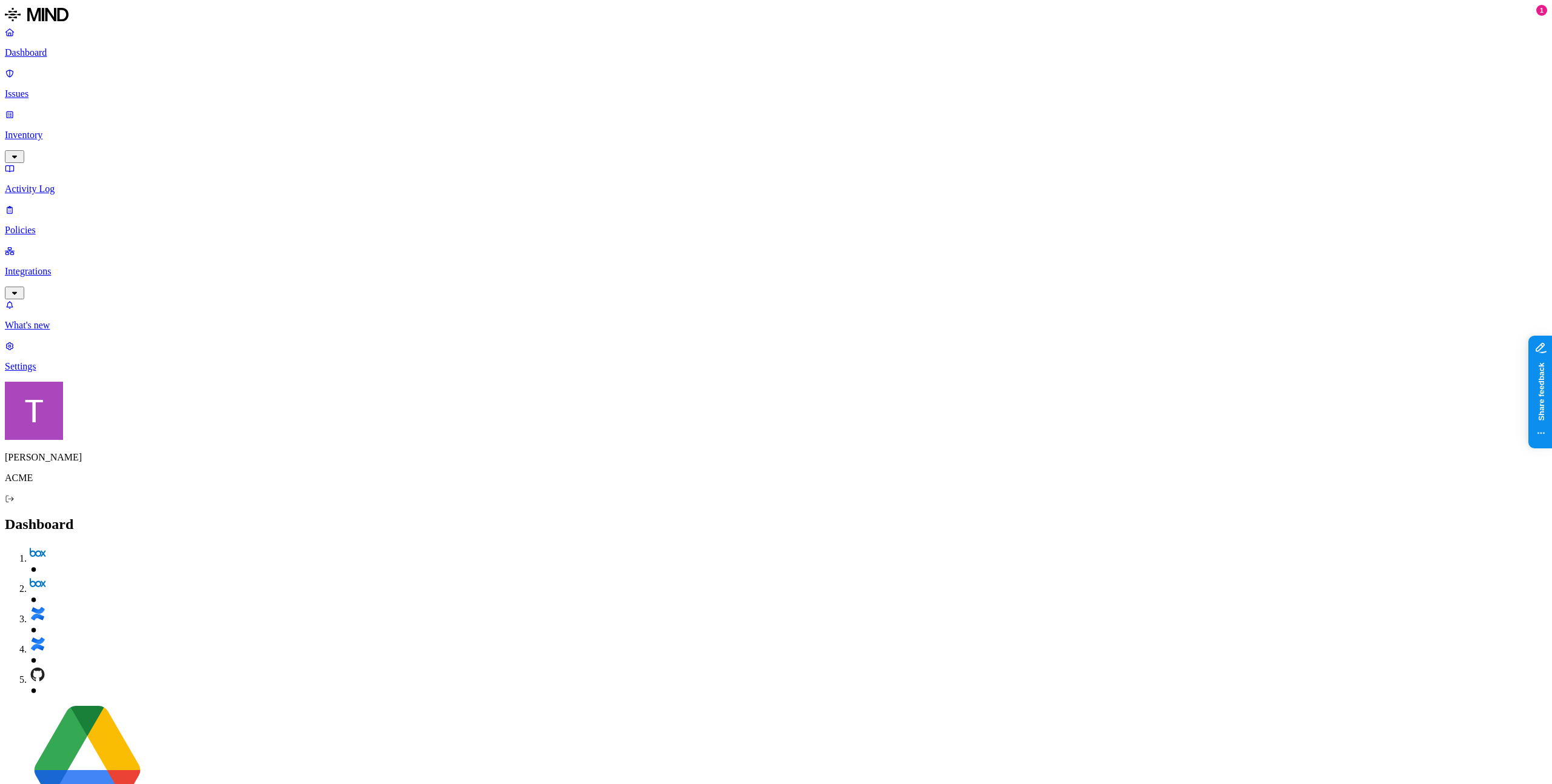
click at [52, 266] on p "Integrations" at bounding box center [776, 271] width 1543 height 11
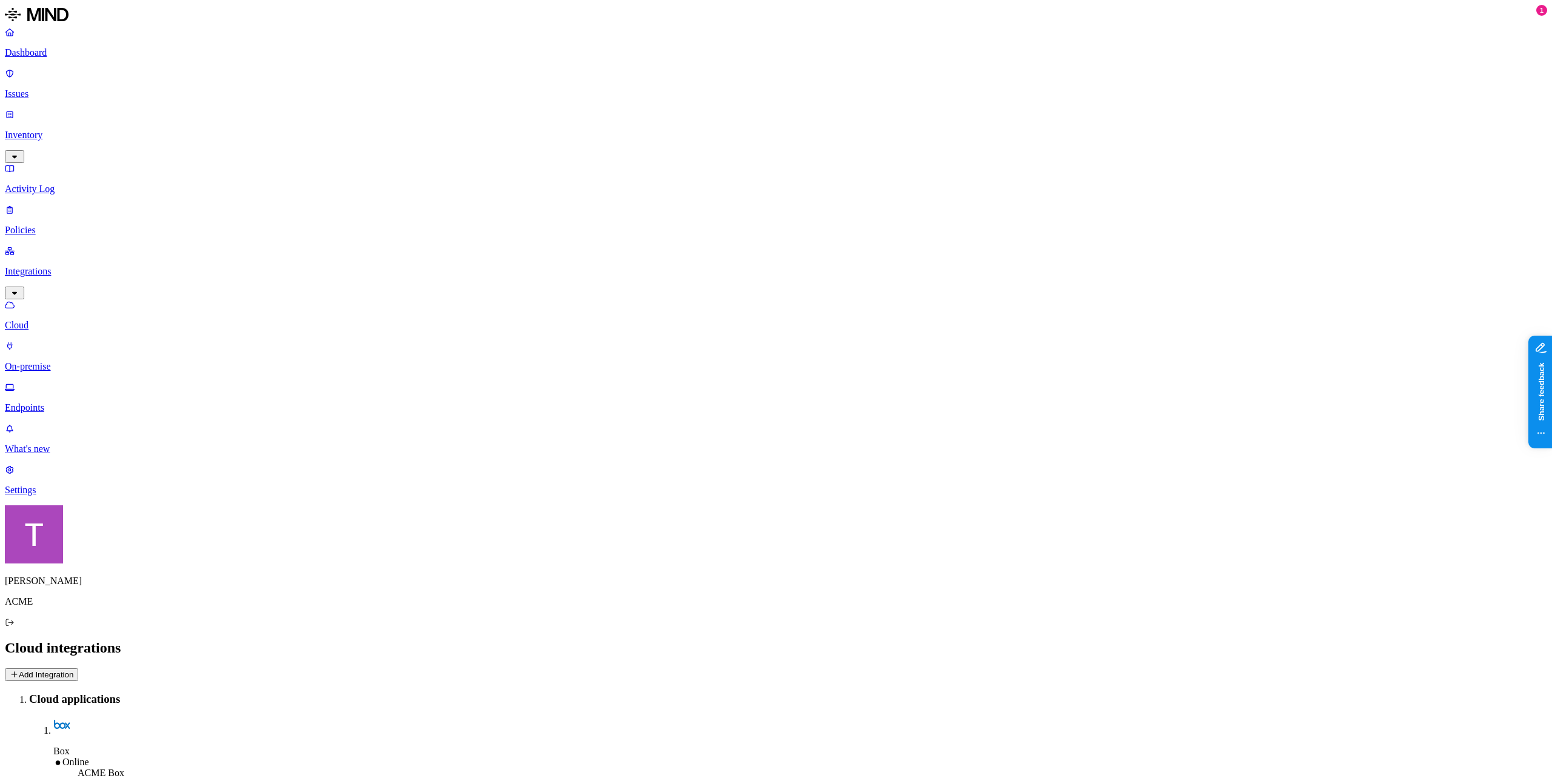
click at [58, 183] on p "Activity Log" at bounding box center [776, 189] width 1543 height 11
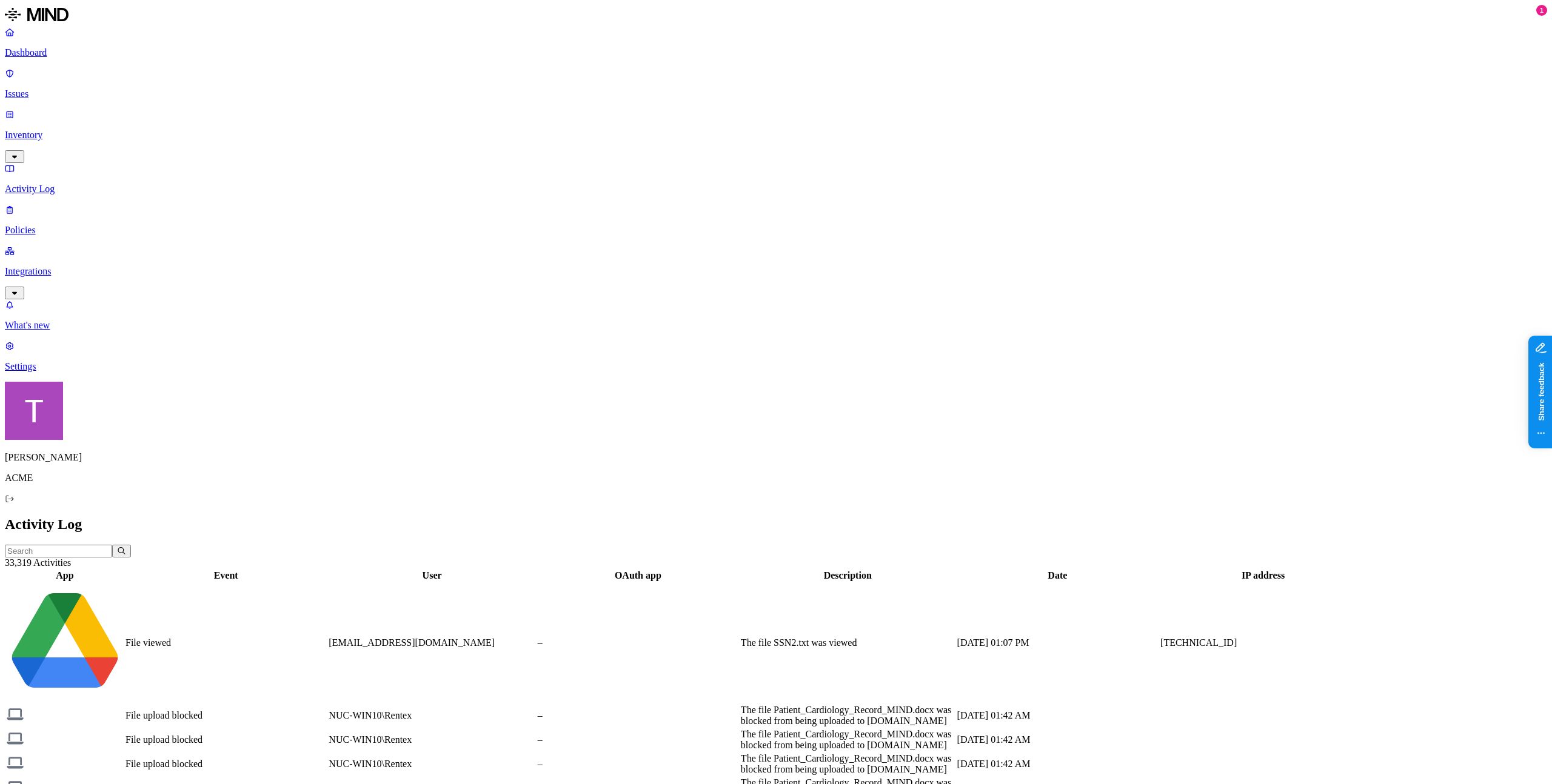
click at [46, 266] on p "Integrations" at bounding box center [776, 271] width 1543 height 11
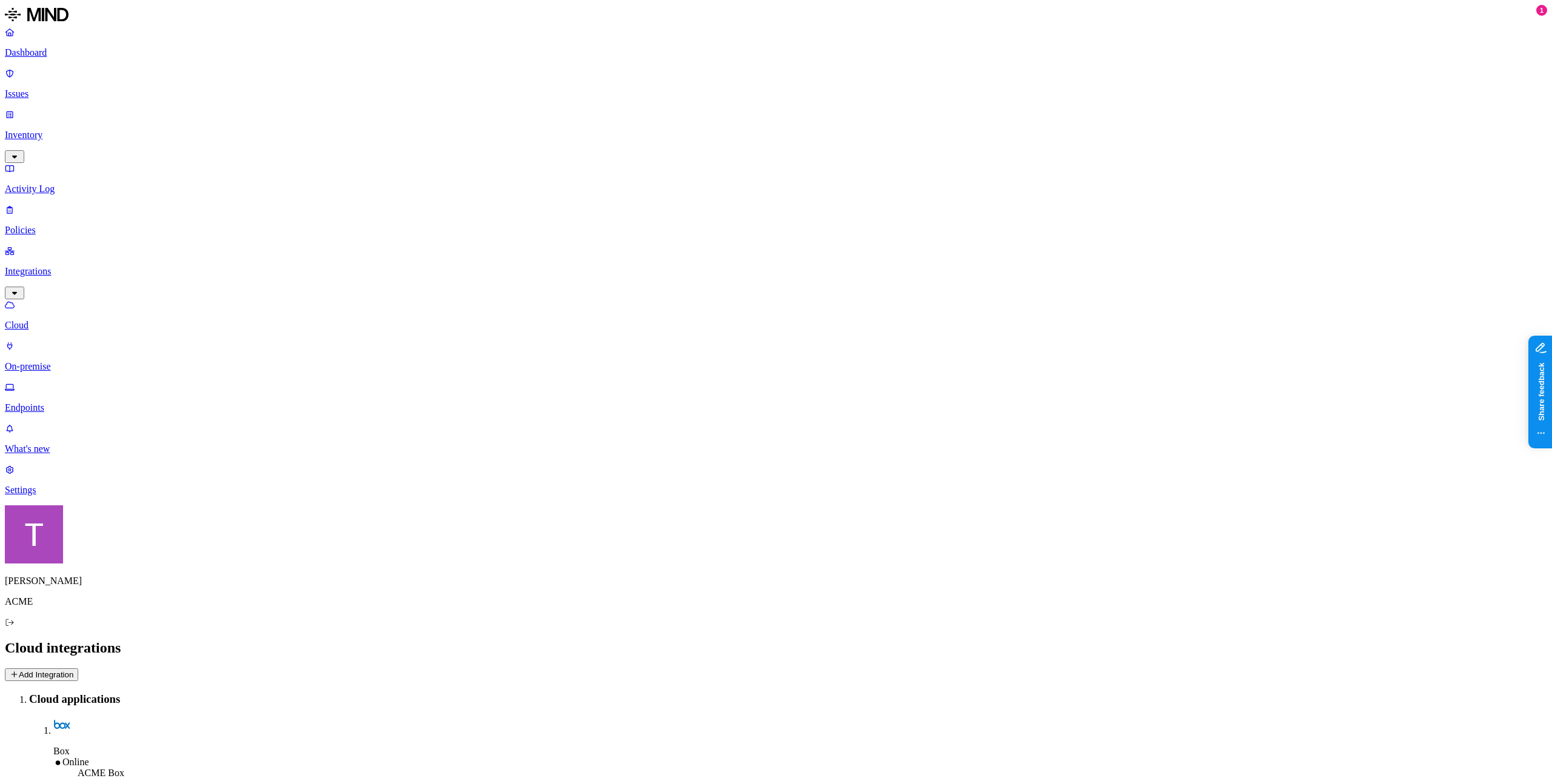
click at [43, 129] on p "Inventory" at bounding box center [776, 135] width 1543 height 11
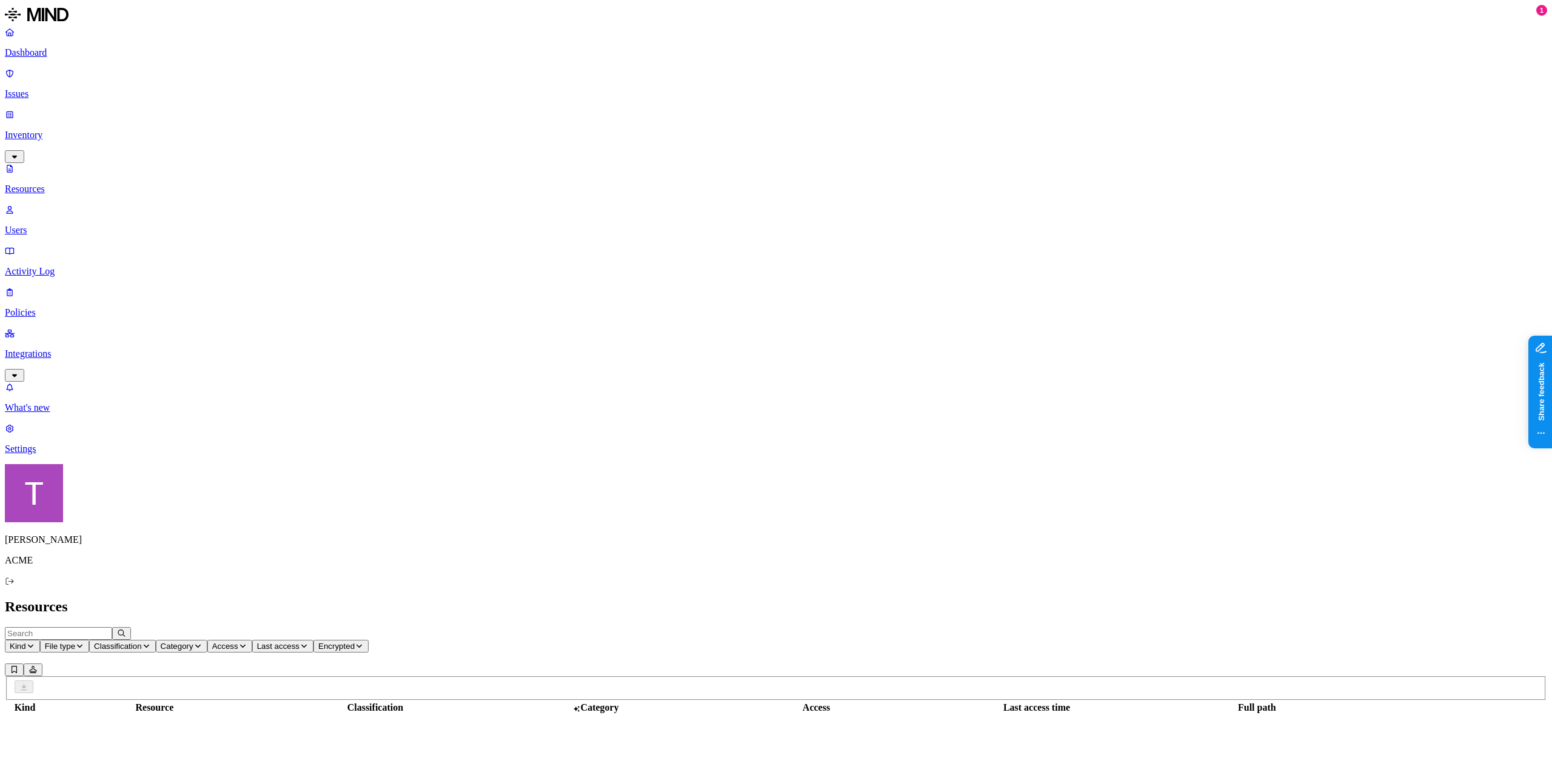
click at [15, 165] on icon at bounding box center [9, 169] width 9 height 8
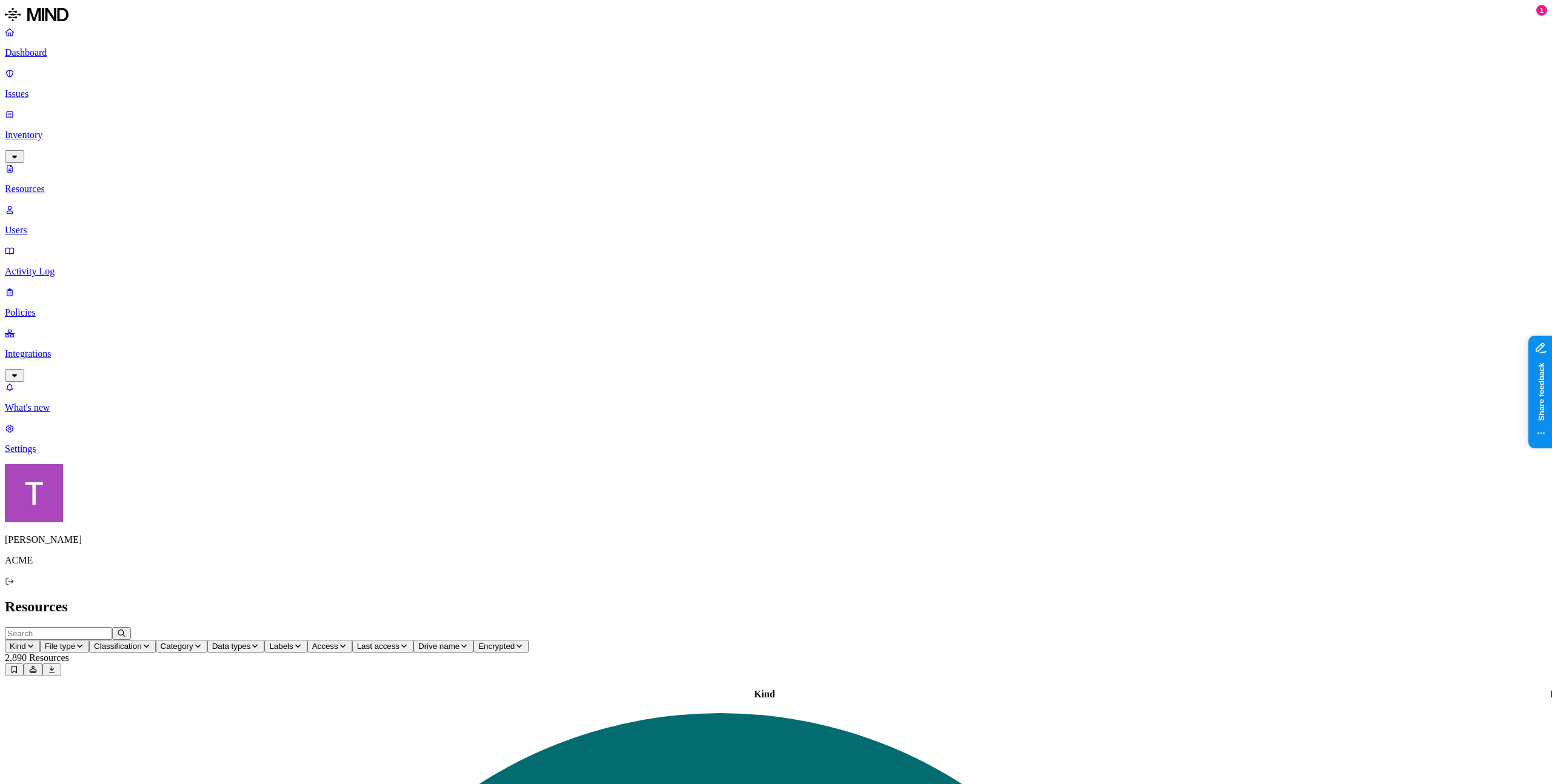
click at [52, 349] on p "Integrations" at bounding box center [776, 354] width 1543 height 11
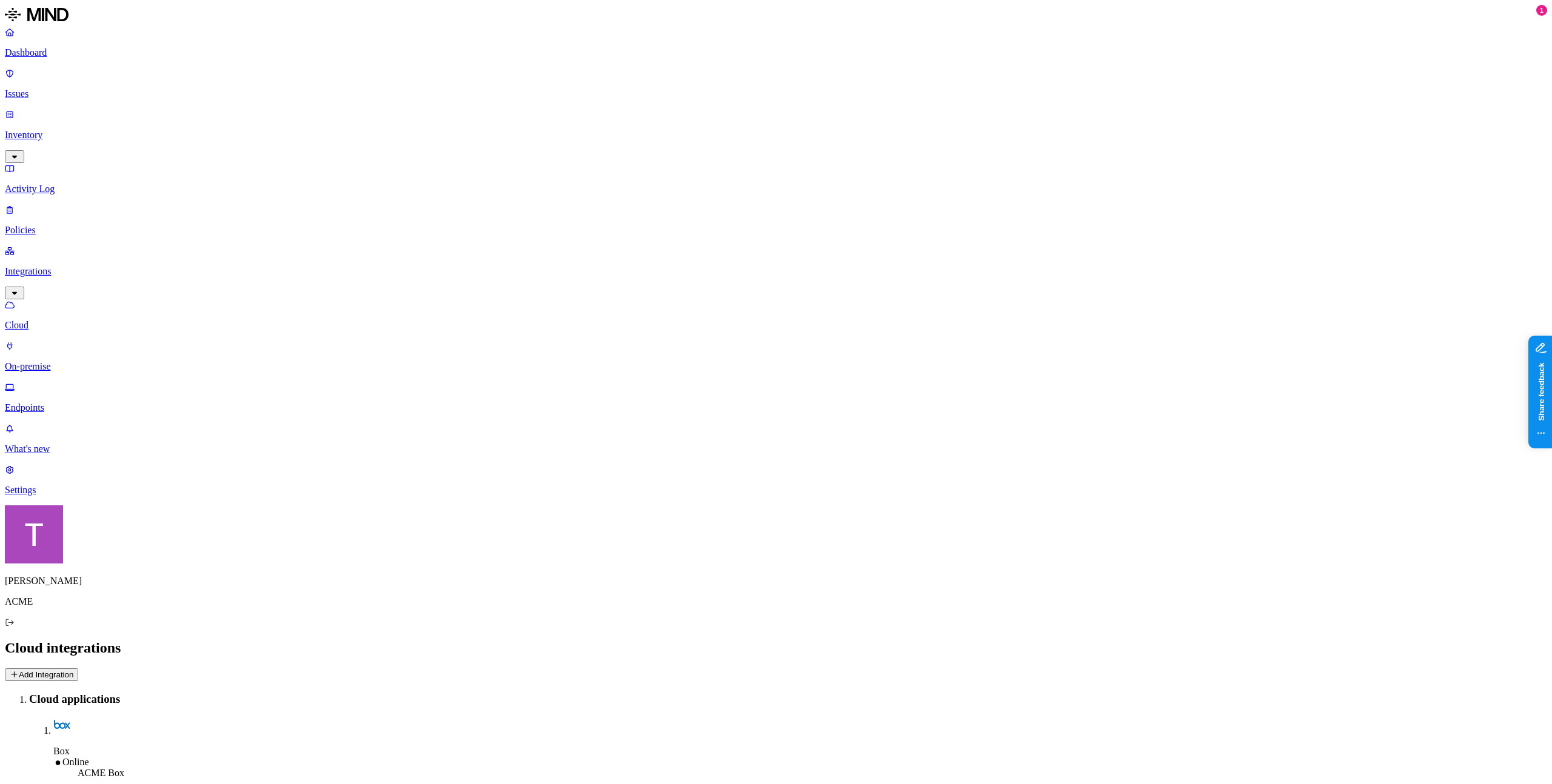
click at [55, 129] on p "Inventory" at bounding box center [776, 135] width 1543 height 11
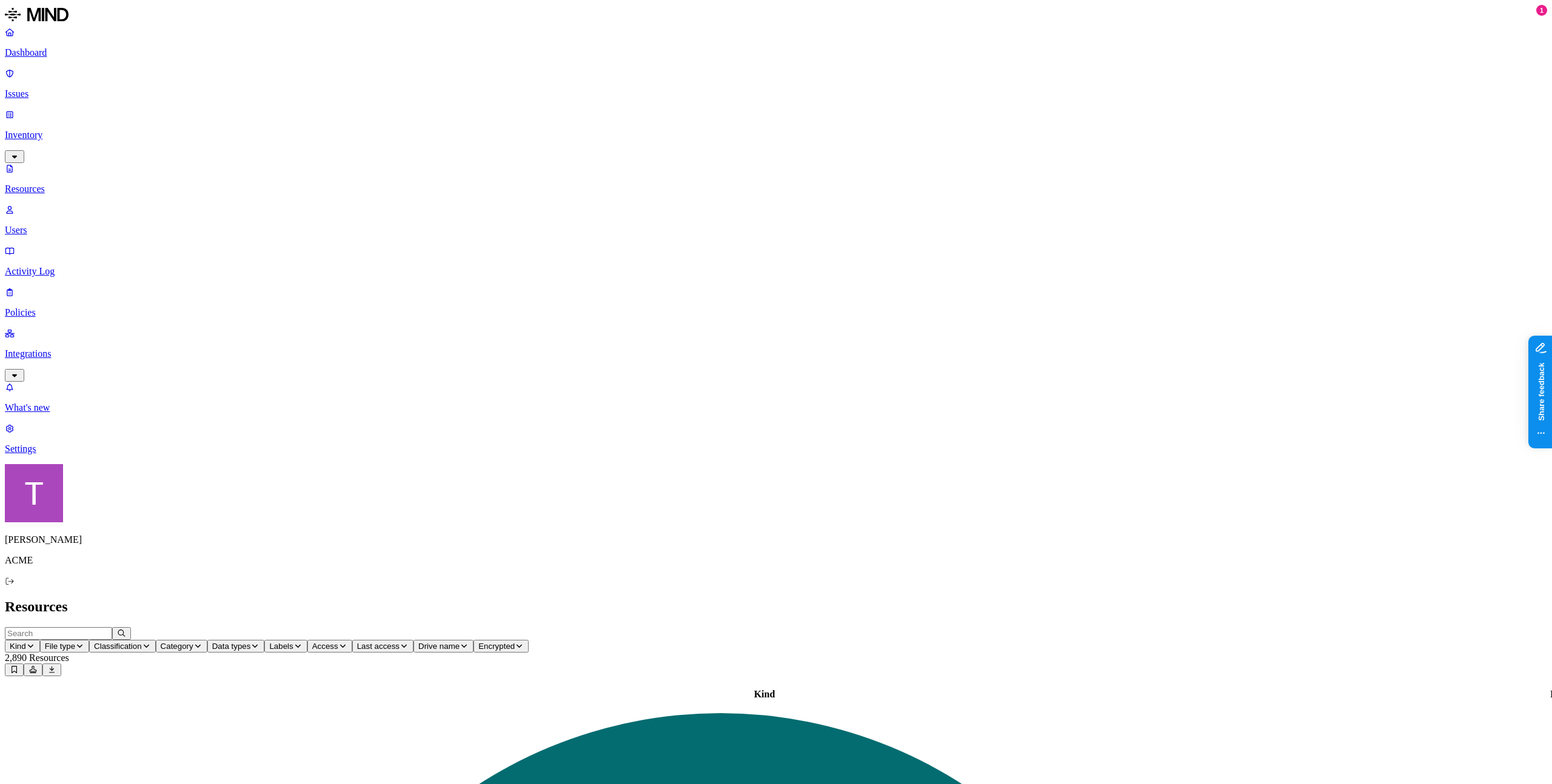
click at [64, 349] on p "Integrations" at bounding box center [776, 354] width 1543 height 11
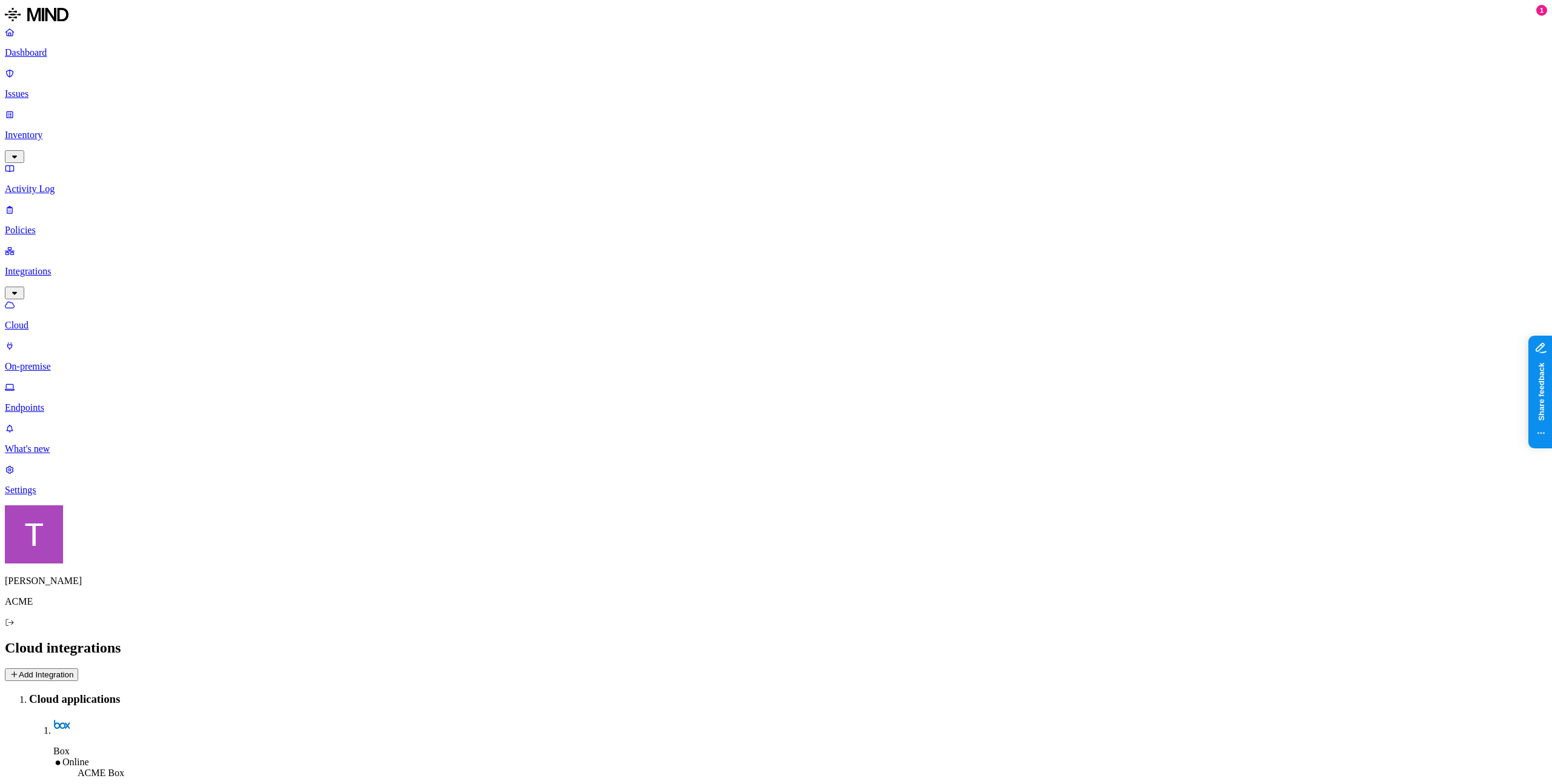
click at [62, 129] on p "Inventory" at bounding box center [776, 135] width 1543 height 11
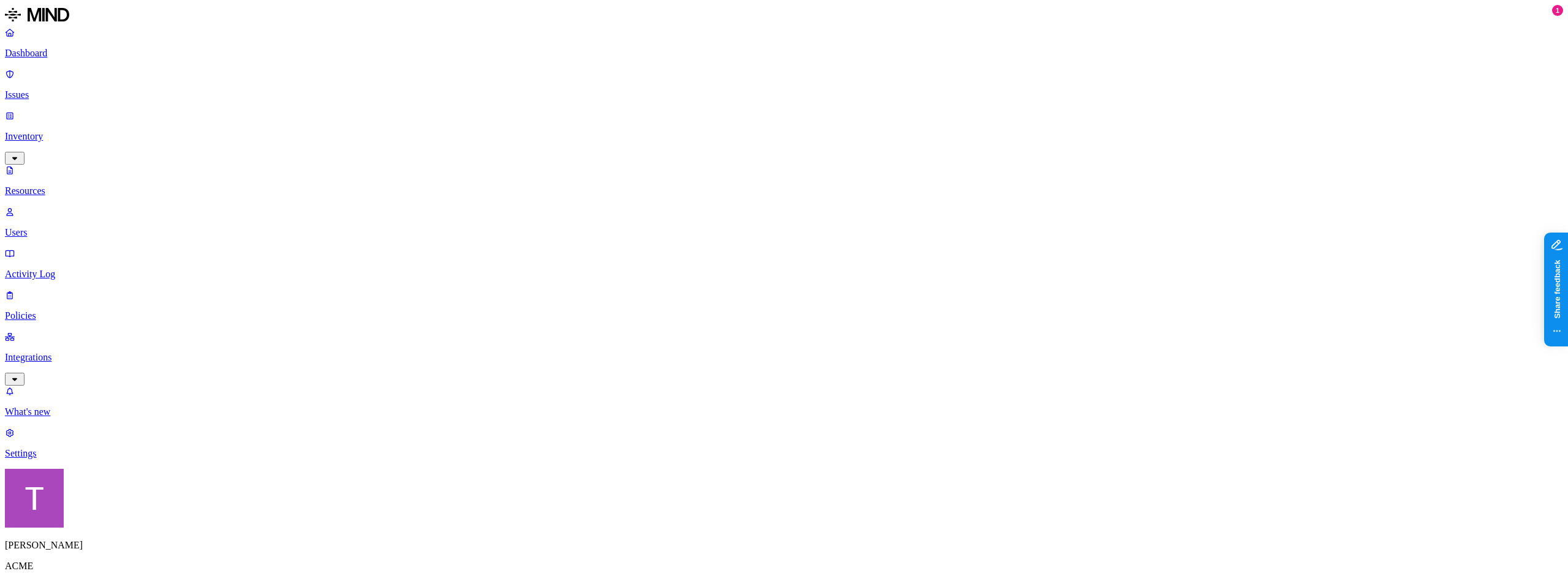
click at [54, 352] on p "Integrations" at bounding box center [784, 358] width 1559 height 11
click at [75, 131] on p "Inventory" at bounding box center [784, 136] width 1559 height 11
click at [82, 352] on p "Integrations" at bounding box center [784, 358] width 1559 height 11
click at [67, 131] on p "Inventory" at bounding box center [784, 136] width 1559 height 11
click at [84, 352] on p "Integrations" at bounding box center [784, 358] width 1559 height 11
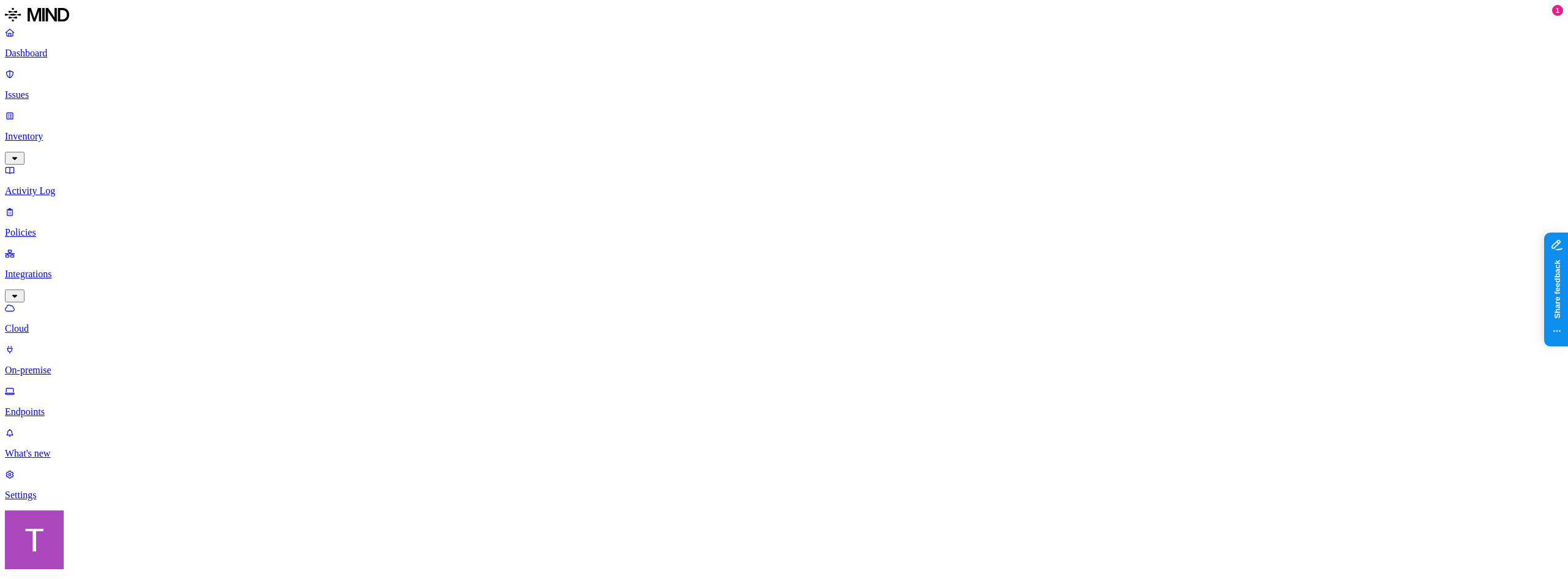
click at [78, 131] on p "Inventory" at bounding box center [784, 136] width 1559 height 11
click at [58, 352] on p "Integrations" at bounding box center [784, 358] width 1559 height 11
click at [57, 98] on p "Issues" at bounding box center [784, 95] width 1559 height 11
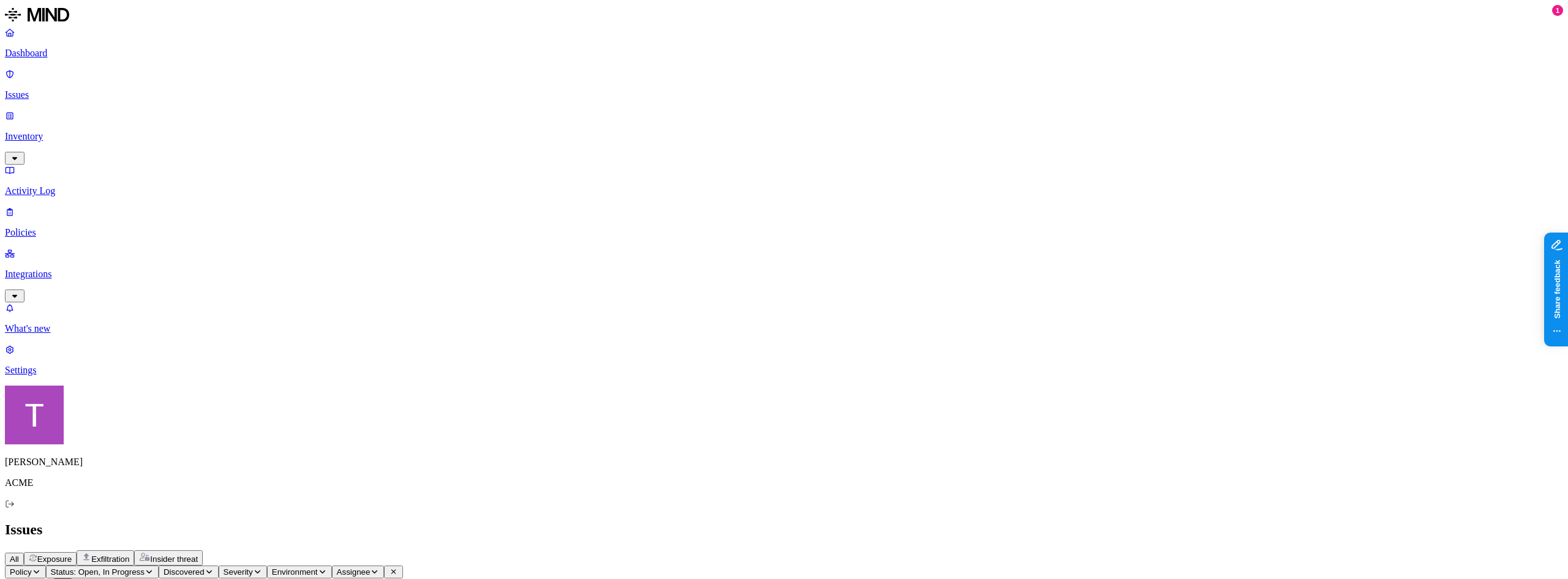
click at [56, 269] on p "Integrations" at bounding box center [784, 274] width 1559 height 11
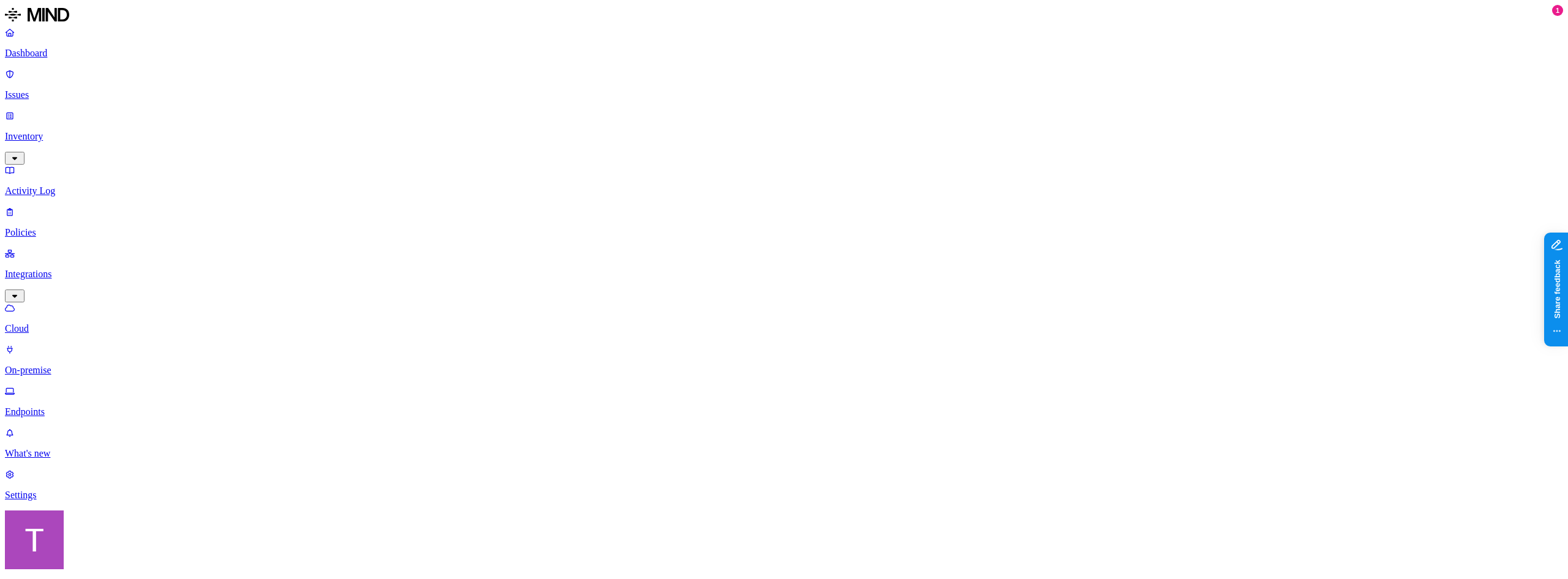
click at [59, 131] on p "Inventory" at bounding box center [784, 136] width 1559 height 11
click at [46, 352] on p "Integrations" at bounding box center [784, 358] width 1559 height 11
click at [50, 114] on link "Inventory" at bounding box center [784, 136] width 1559 height 53
click at [55, 352] on p "Integrations" at bounding box center [784, 358] width 1559 height 11
click at [58, 131] on p "Inventory" at bounding box center [784, 136] width 1559 height 11
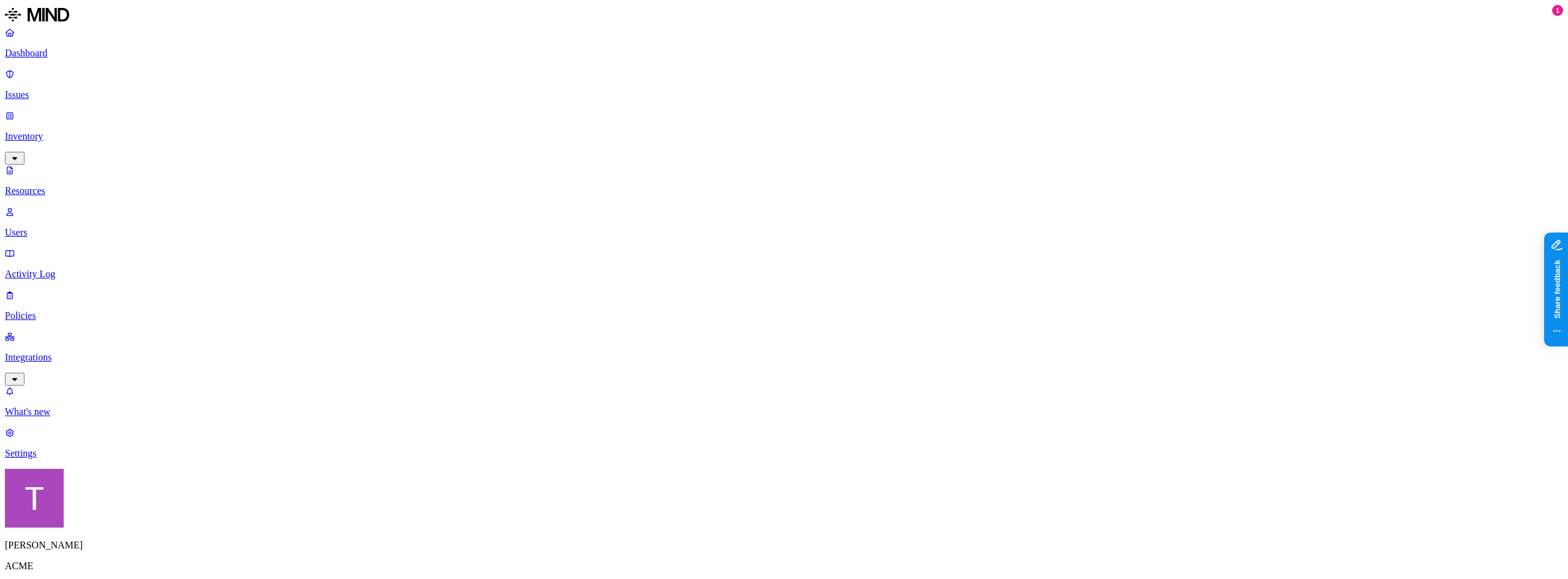
click at [61, 352] on p "Integrations" at bounding box center [784, 358] width 1559 height 11
click at [43, 131] on p "Inventory" at bounding box center [784, 136] width 1559 height 11
click at [51, 331] on link "Integrations" at bounding box center [784, 357] width 1559 height 53
click at [59, 131] on link "Inventory" at bounding box center [784, 136] width 1559 height 53
click at [59, 266] on nav "Dashboard Issues Inventory Resources Users Activity Log Policies Integrations W…" at bounding box center [784, 243] width 1559 height 432
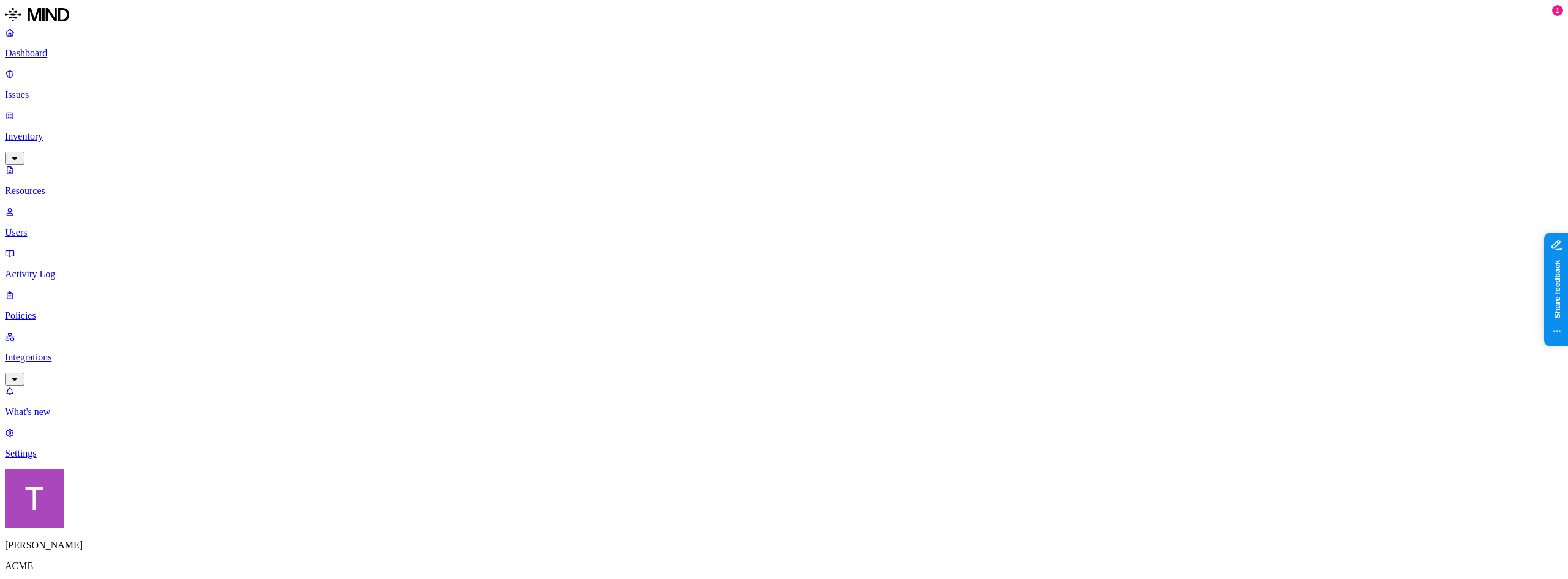
click at [59, 352] on p "Integrations" at bounding box center [784, 358] width 1559 height 11
click at [52, 131] on p "Inventory" at bounding box center [784, 136] width 1559 height 11
click at [62, 331] on link "Integrations" at bounding box center [784, 357] width 1559 height 53
click at [32, 128] on link "Inventory" at bounding box center [784, 136] width 1559 height 53
click at [24, 331] on link "Integrations" at bounding box center [784, 357] width 1559 height 53
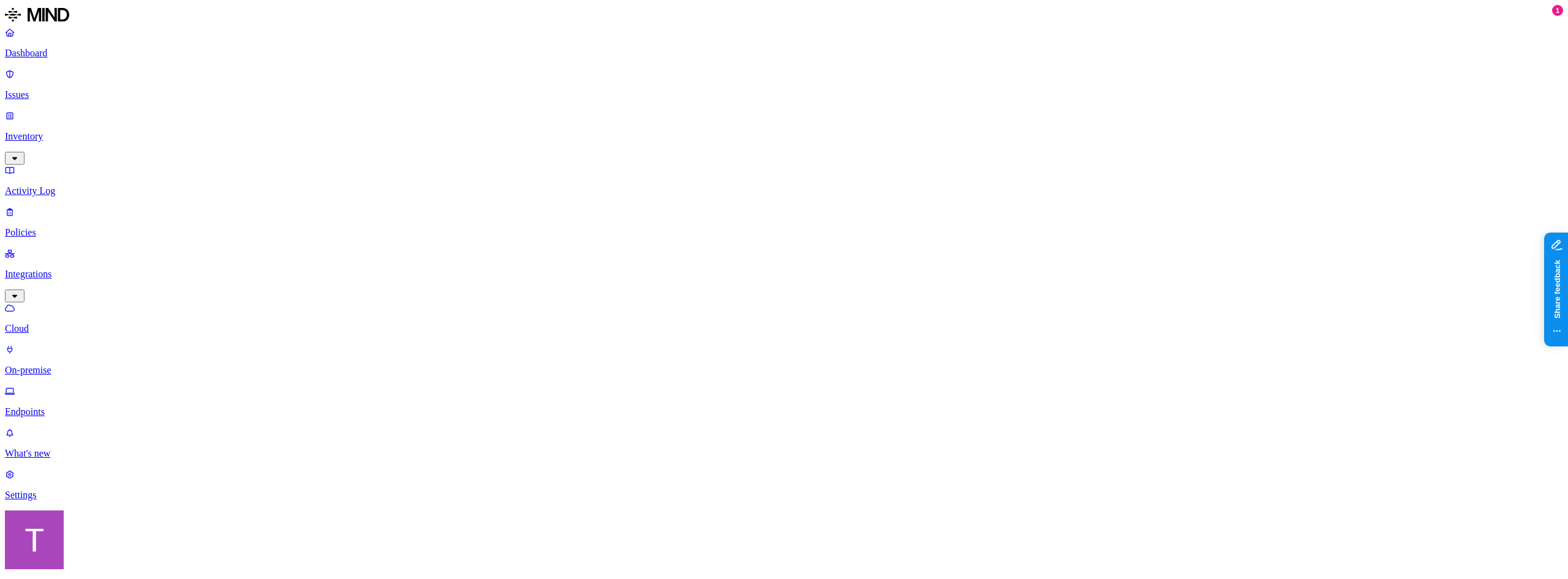
click at [47, 131] on p "Inventory" at bounding box center [784, 136] width 1559 height 11
click at [61, 352] on p "Integrations" at bounding box center [784, 358] width 1559 height 11
click at [56, 131] on link "Inventory" at bounding box center [784, 136] width 1559 height 53
click at [80, 352] on p "Integrations" at bounding box center [784, 358] width 1559 height 11
click at [100, 365] on p "On-premise" at bounding box center [784, 370] width 1559 height 11
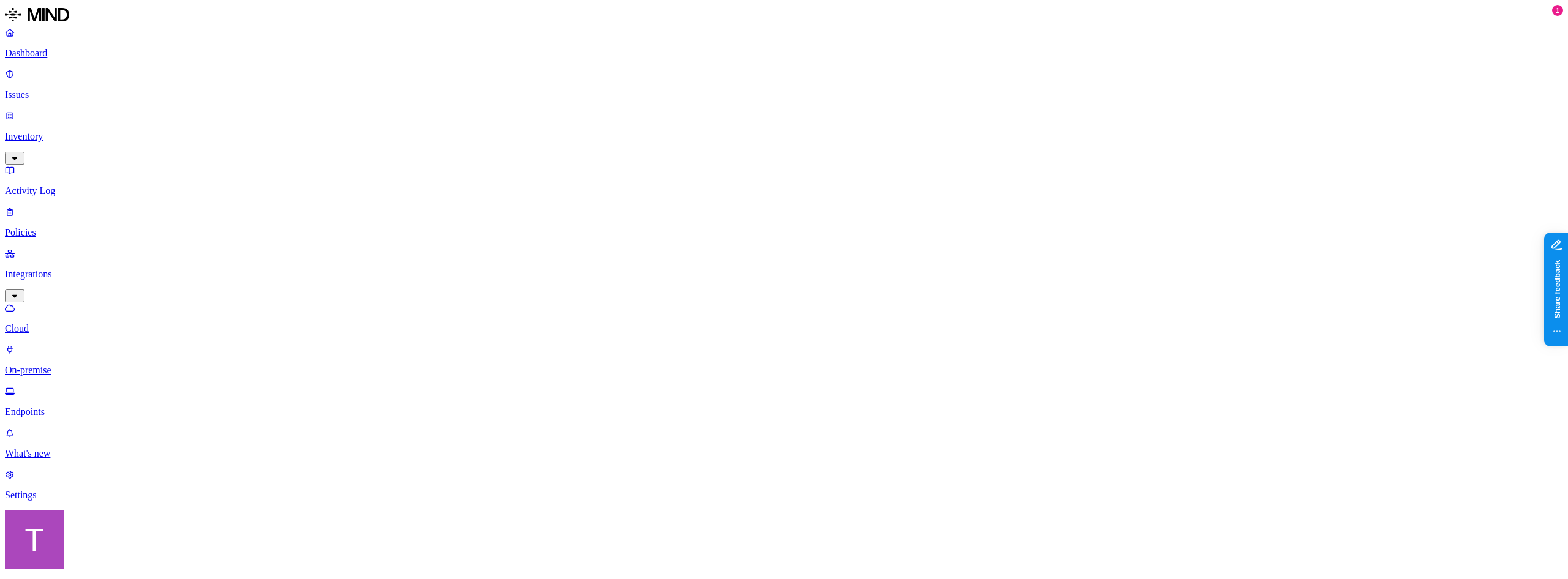
click at [80, 269] on p "Integrations" at bounding box center [784, 274] width 1559 height 11
click at [59, 59] on link "Dashboard" at bounding box center [784, 43] width 1559 height 32
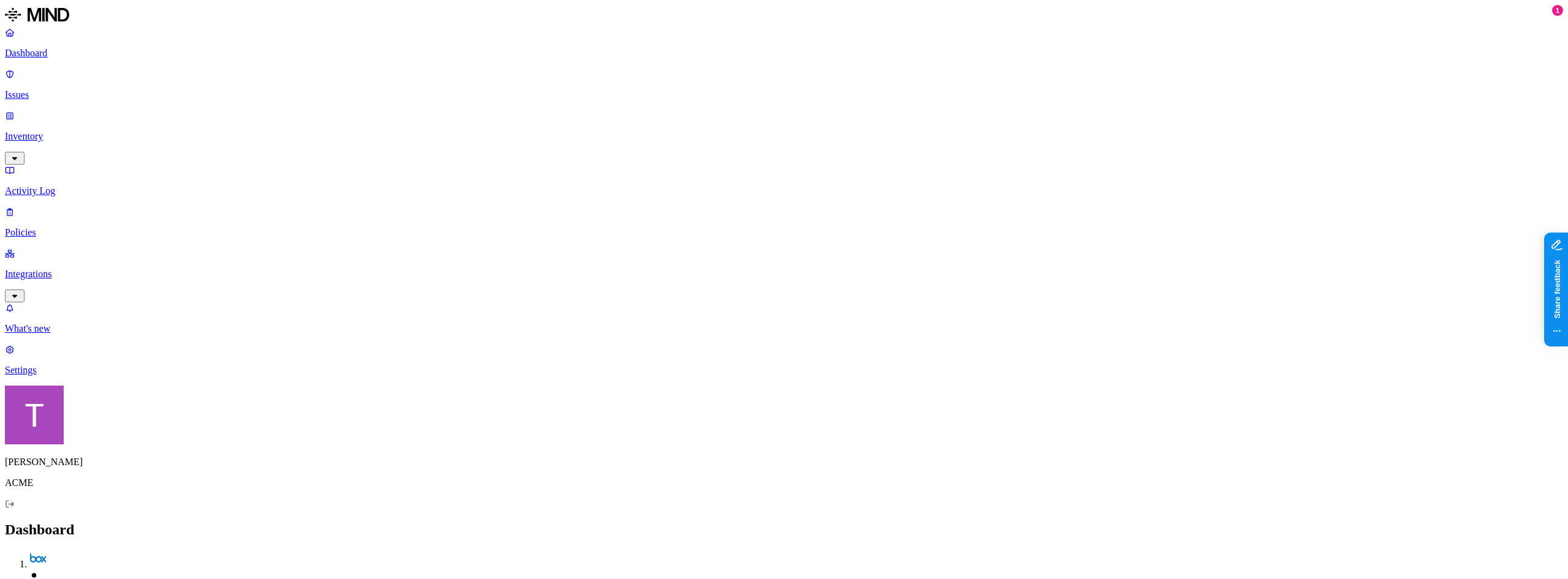
click at [65, 269] on p "Integrations" at bounding box center [784, 274] width 1559 height 11
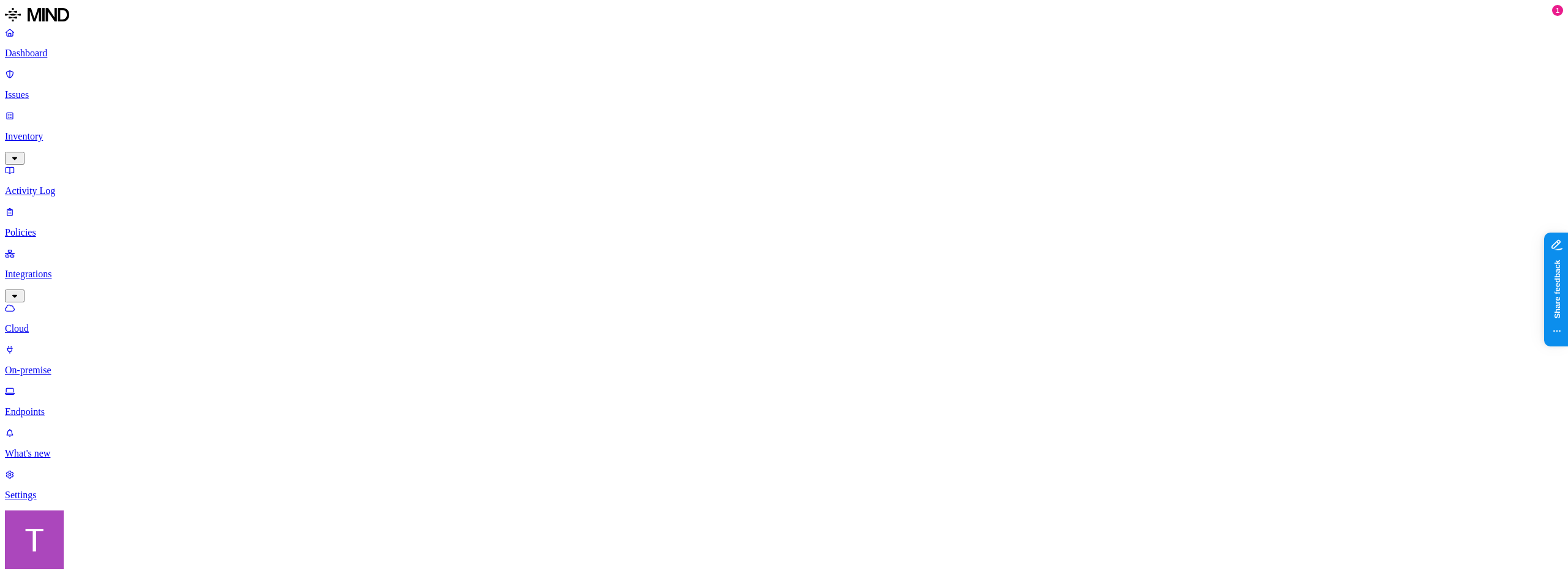
click at [72, 185] on p "Activity Log" at bounding box center [784, 191] width 1559 height 11
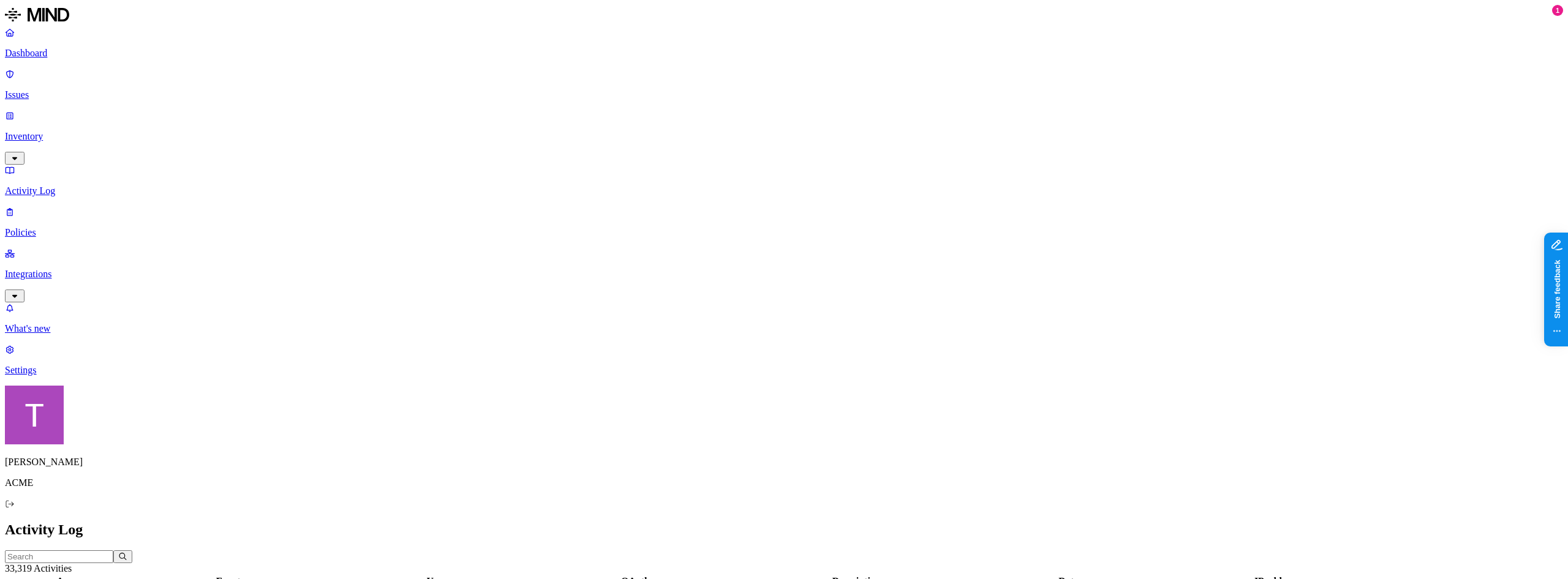
click at [91, 131] on p "Inventory" at bounding box center [784, 136] width 1559 height 11
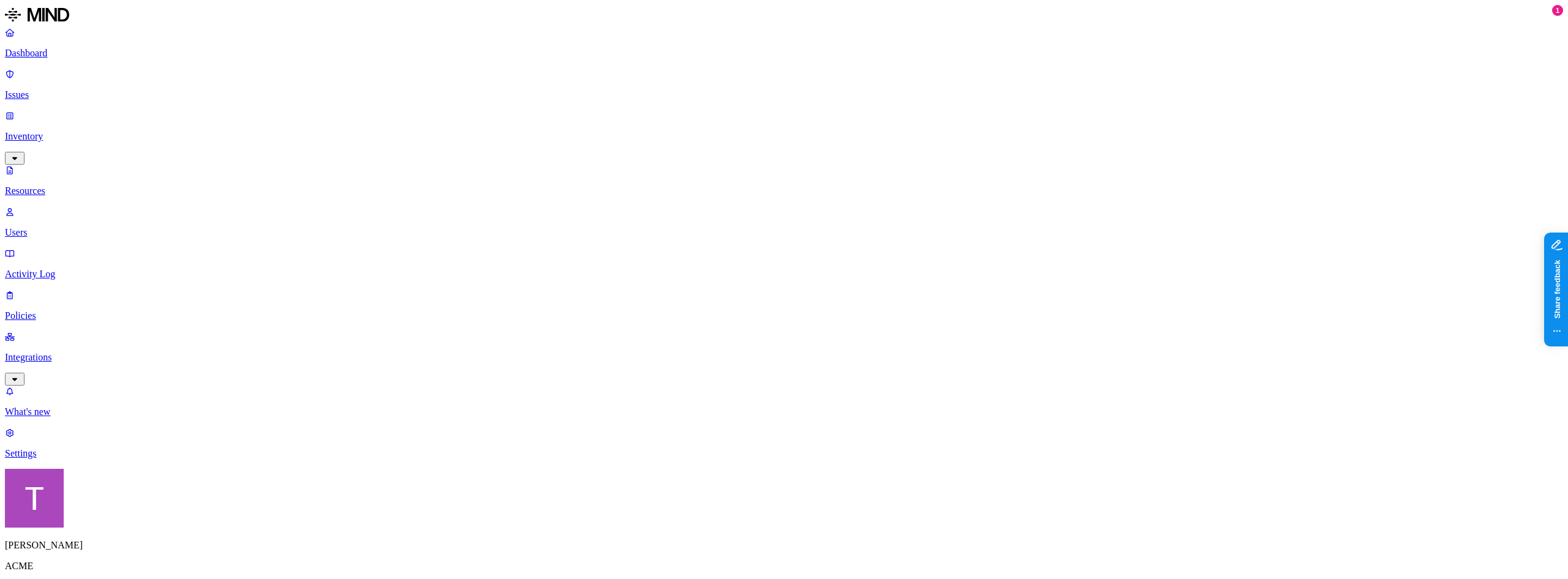
click at [76, 100] on link "Issues" at bounding box center [784, 84] width 1559 height 32
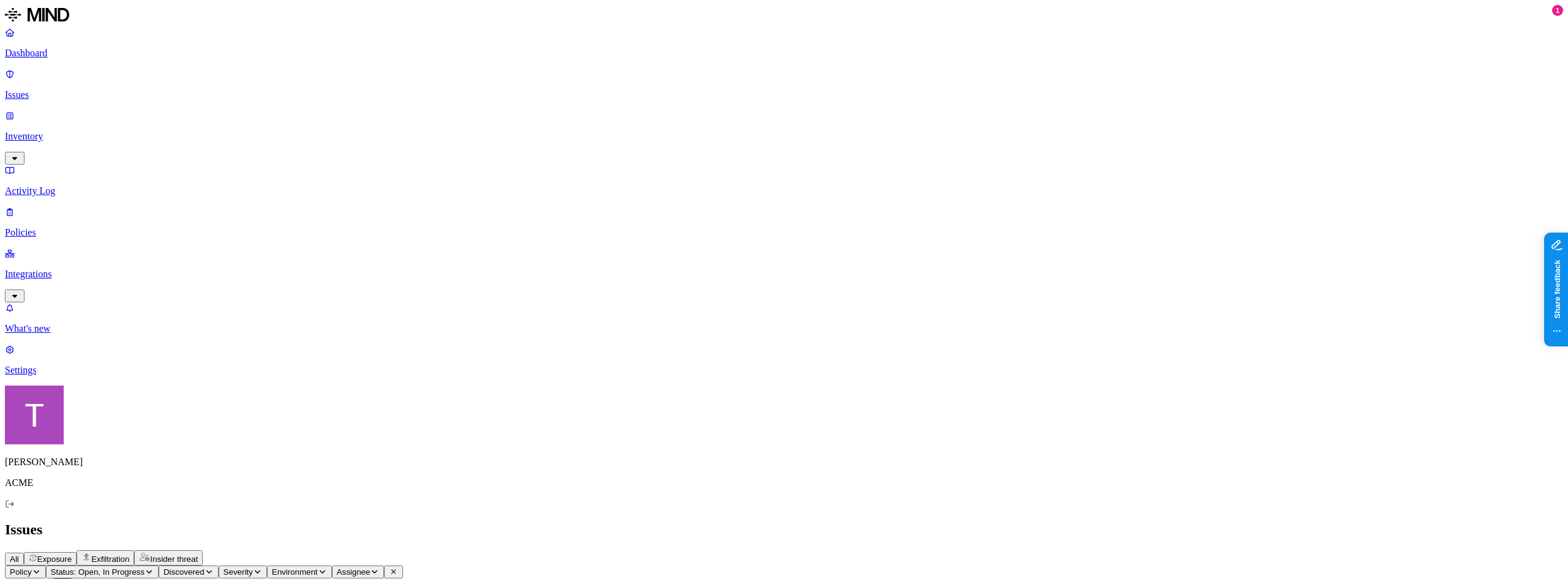
click at [129, 555] on span "Exfiltration" at bounding box center [110, 559] width 38 height 9
click at [72, 555] on span "Exposure" at bounding box center [54, 559] width 35 height 9
drag, startPoint x: 449, startPoint y: 122, endPoint x: 324, endPoint y: 113, distance: 125.3
drag, startPoint x: 350, startPoint y: 125, endPoint x: 400, endPoint y: 131, distance: 50.4
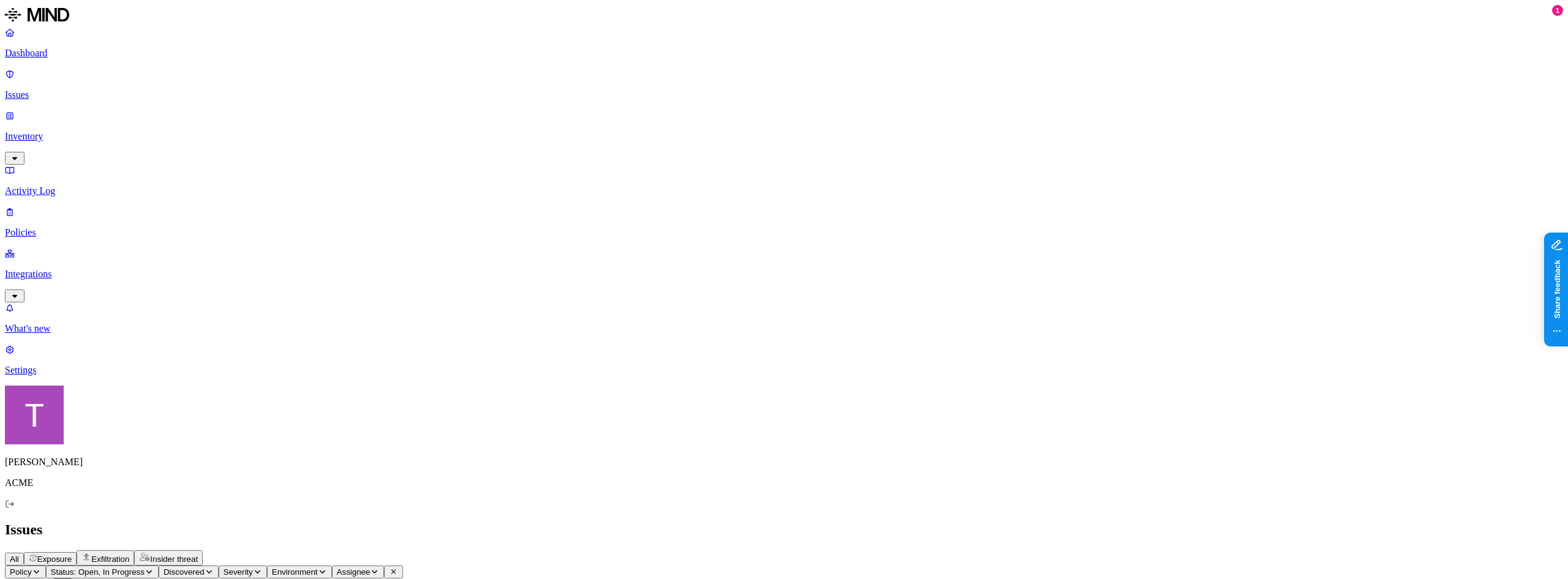
drag, startPoint x: 616, startPoint y: 125, endPoint x: 474, endPoint y: 127, distance: 142.0
click at [253, 567] on span "Severity" at bounding box center [238, 572] width 29 height 9
click at [471, 172] on span "High" at bounding box center [467, 166] width 20 height 10
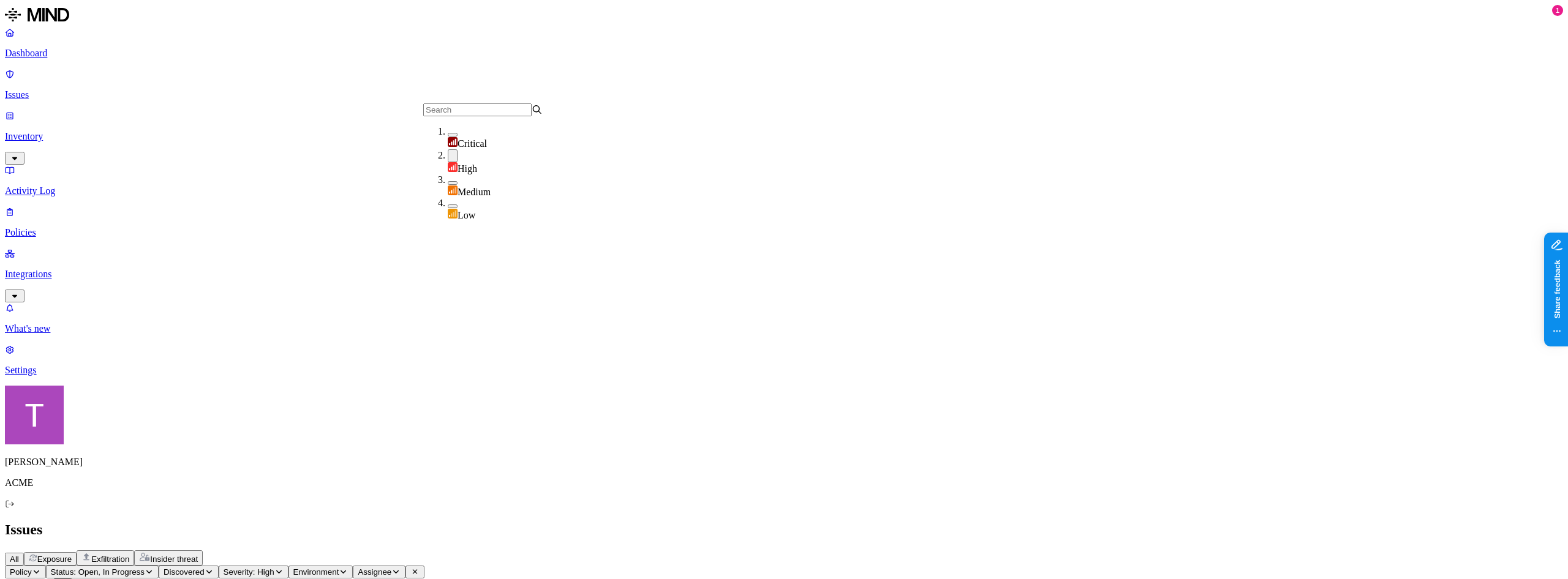
click at [43, 269] on p "Integrations" at bounding box center [784, 274] width 1559 height 11
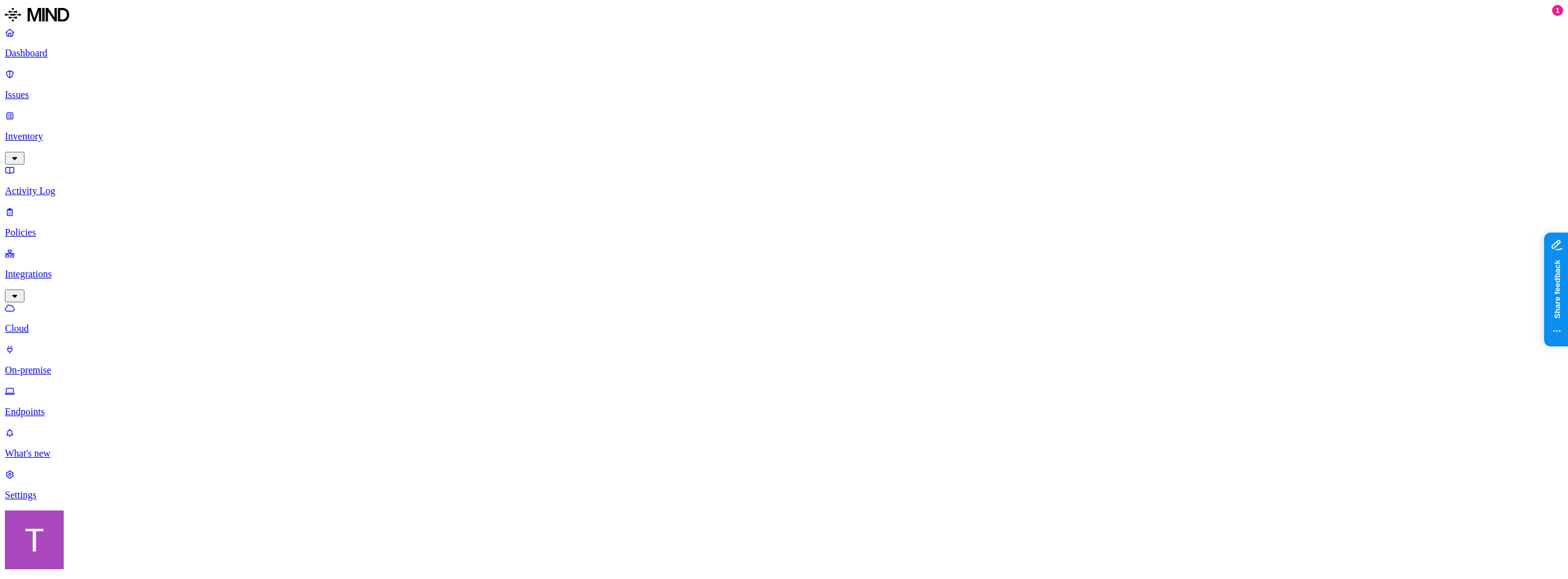
click at [48, 100] on link "Issues" at bounding box center [784, 84] width 1559 height 32
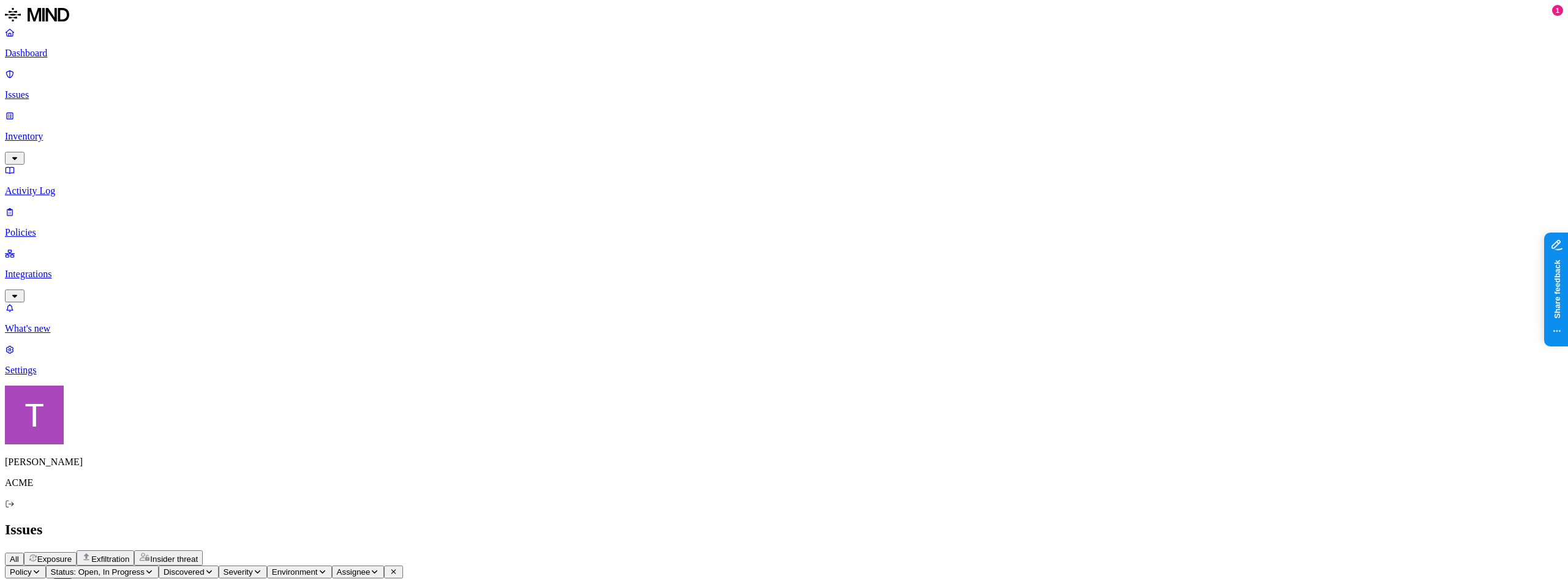
click at [371, 567] on span "Assignee" at bounding box center [353, 572] width 34 height 9
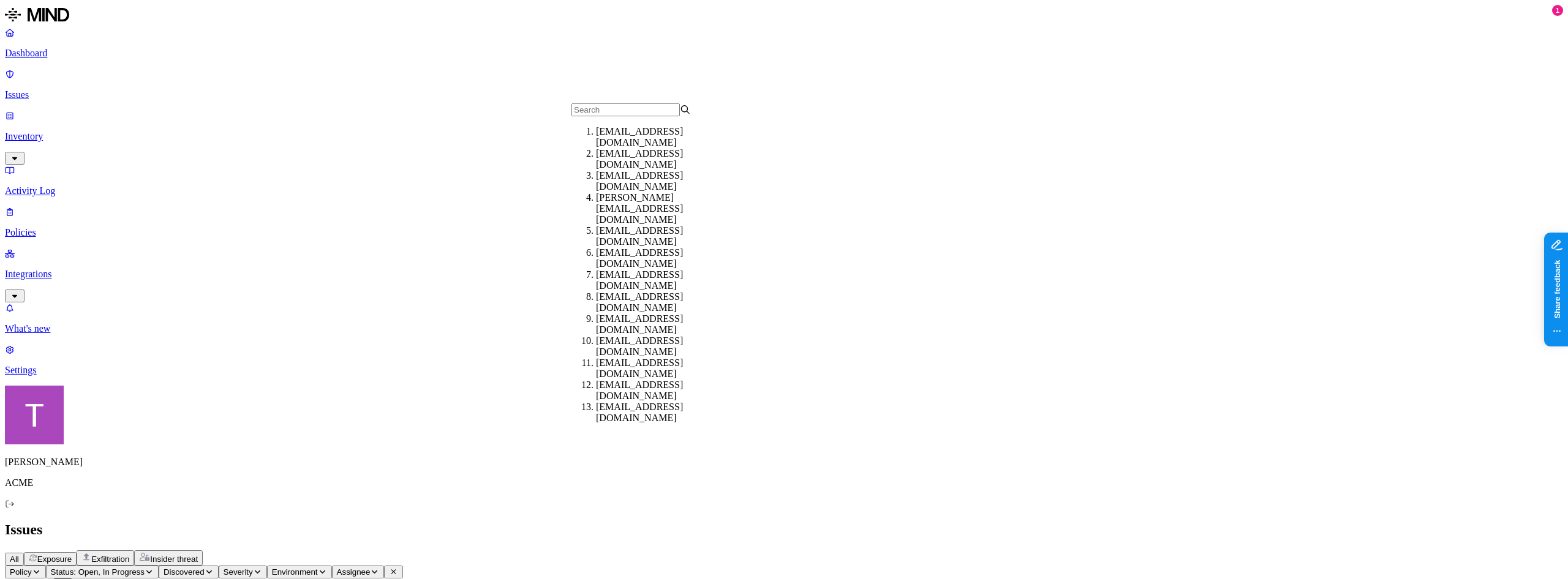
click at [625, 148] on div "adir@acme.tannin.io" at bounding box center [656, 137] width 120 height 22
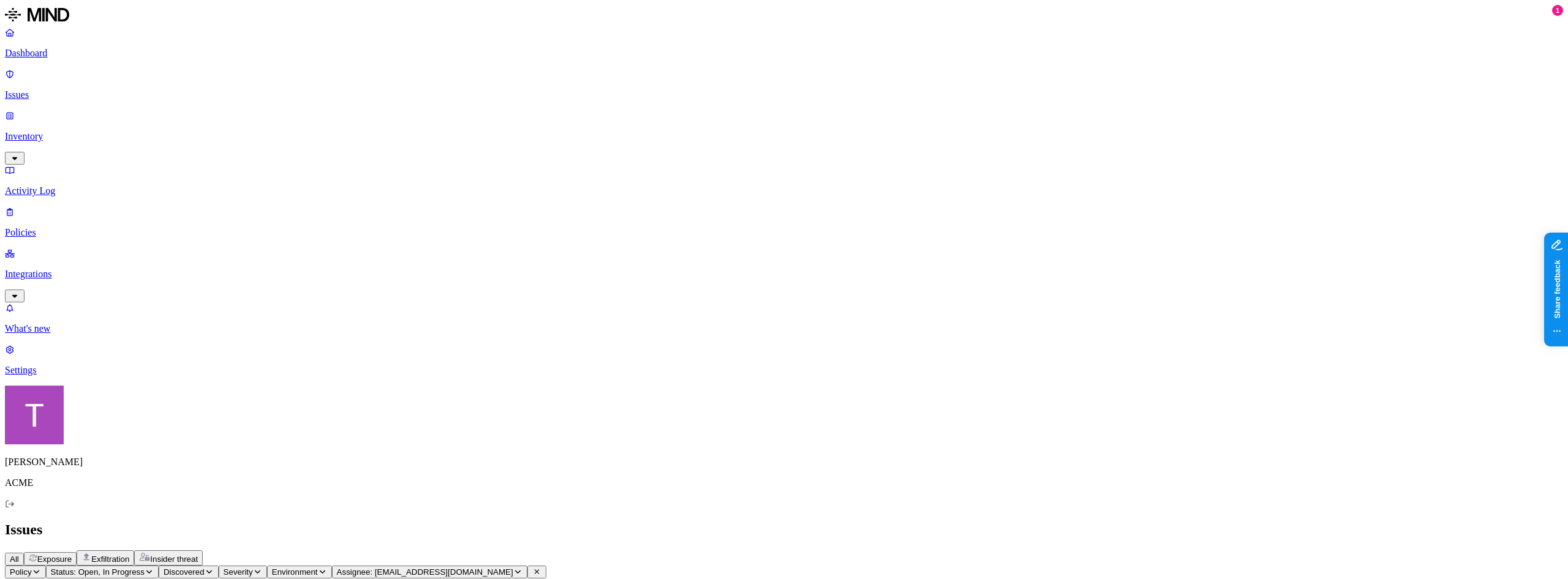
click at [60, 269] on p "Integrations" at bounding box center [784, 274] width 1559 height 11
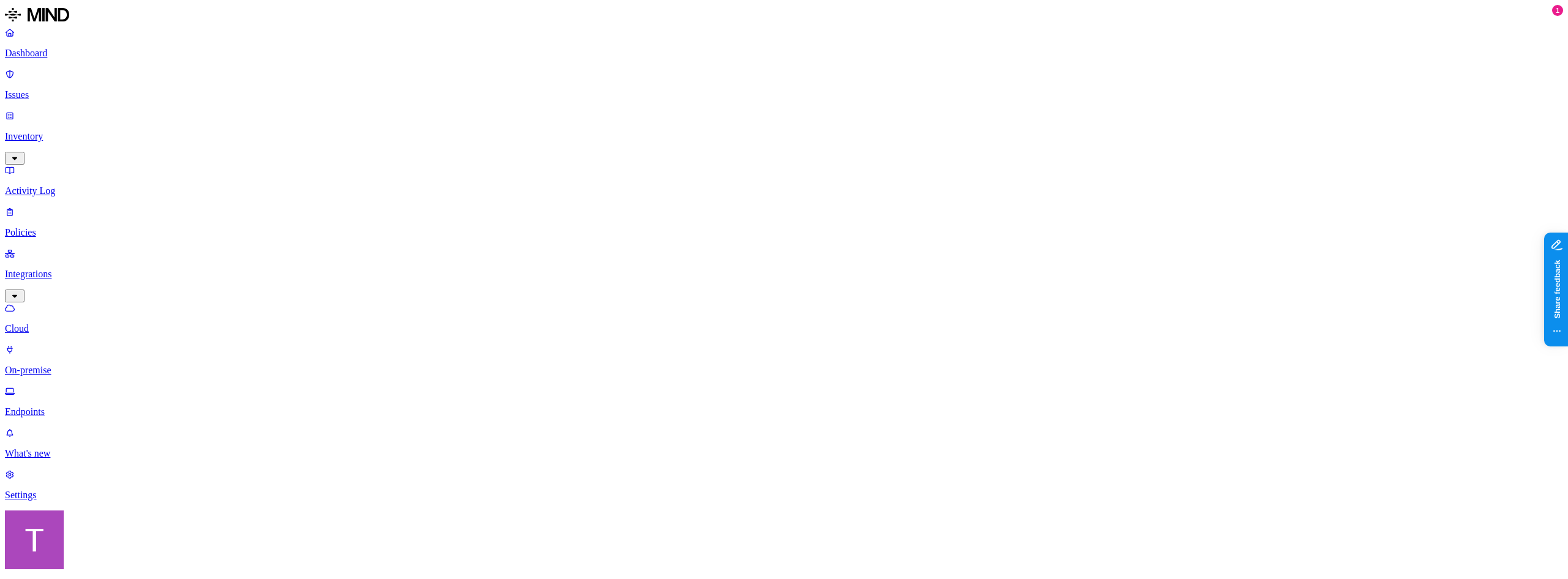
drag, startPoint x: 65, startPoint y: 109, endPoint x: 58, endPoint y: 120, distance: 13.0
click at [65, 109] on div "Dashboard Issues Inventory Activity Log Policies Integrations Cloud On-premise …" at bounding box center [784, 222] width 1559 height 391
click at [54, 131] on p "Inventory" at bounding box center [784, 136] width 1559 height 11
click at [50, 352] on p "Integrations" at bounding box center [784, 358] width 1559 height 11
click at [68, 323] on p "Cloud" at bounding box center [784, 328] width 1559 height 11
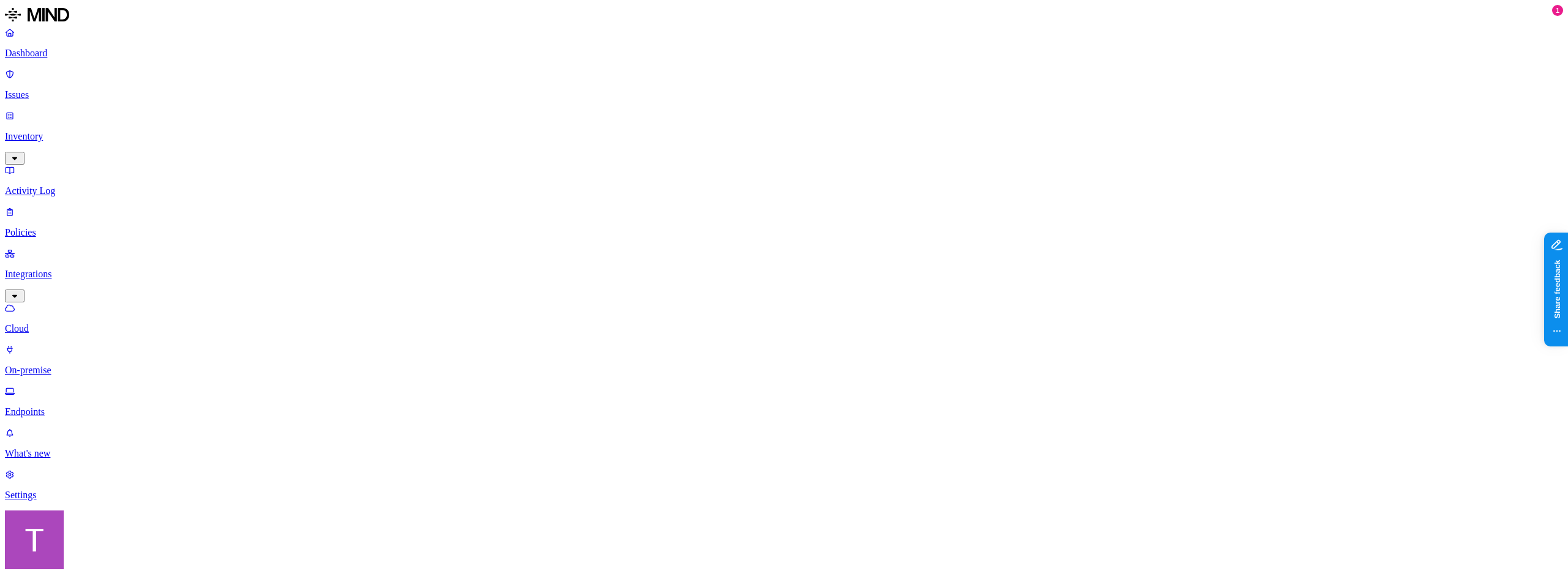
click at [80, 269] on p "Integrations" at bounding box center [784, 274] width 1559 height 11
click at [81, 269] on p "Integrations" at bounding box center [784, 274] width 1559 height 11
click at [63, 269] on p "Integrations" at bounding box center [784, 274] width 1559 height 11
click at [62, 269] on p "Integrations" at bounding box center [784, 274] width 1559 height 11
click at [61, 269] on p "Integrations" at bounding box center [784, 274] width 1559 height 11
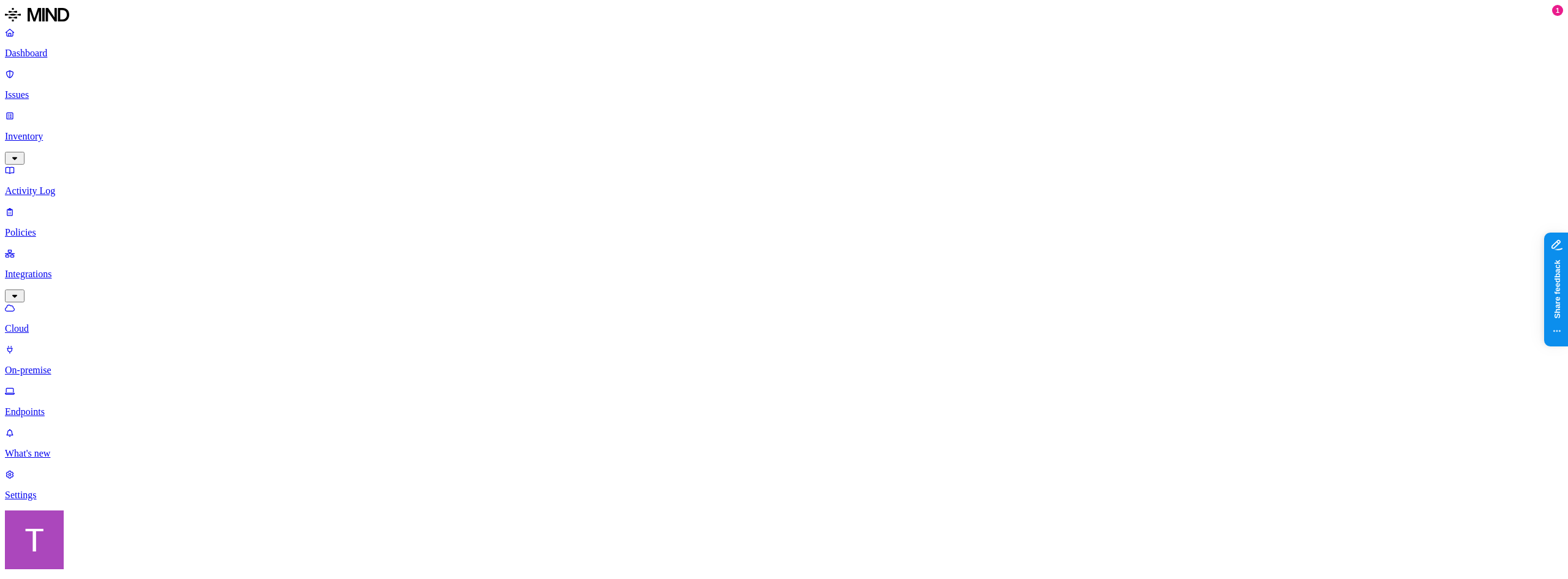
click at [70, 227] on p "Policies" at bounding box center [784, 232] width 1559 height 11
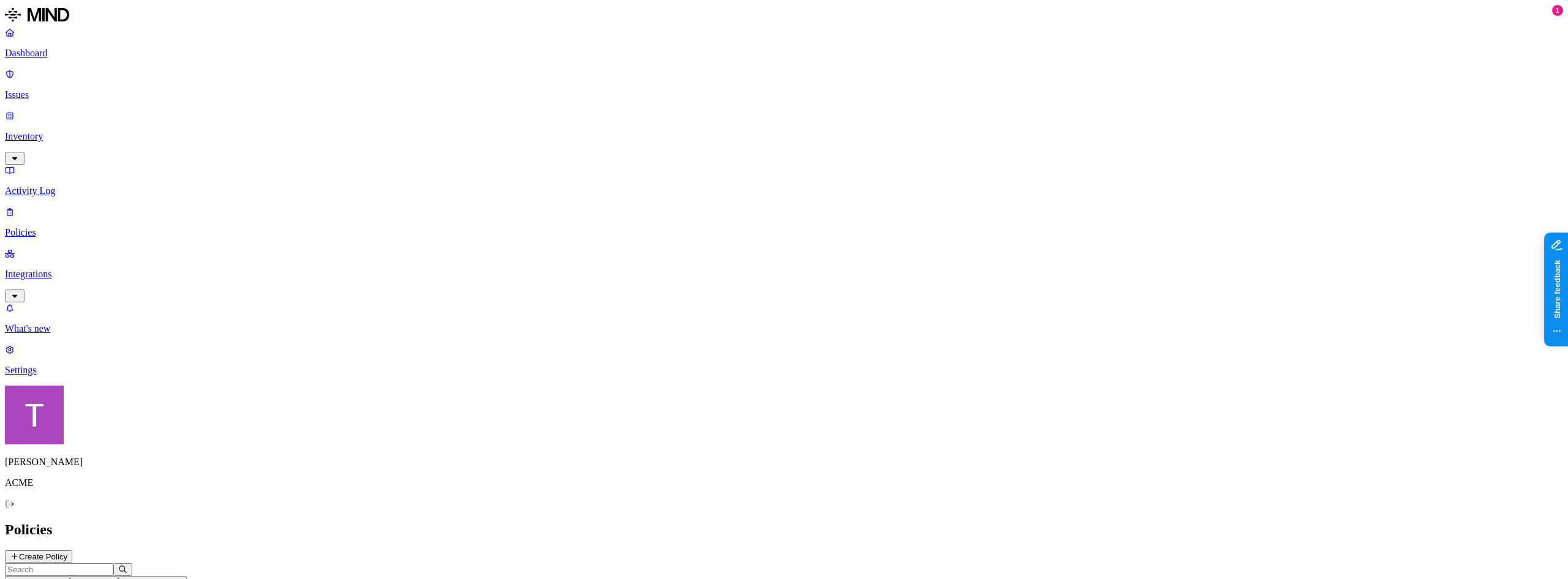
click at [64, 269] on p "Integrations" at bounding box center [784, 274] width 1559 height 11
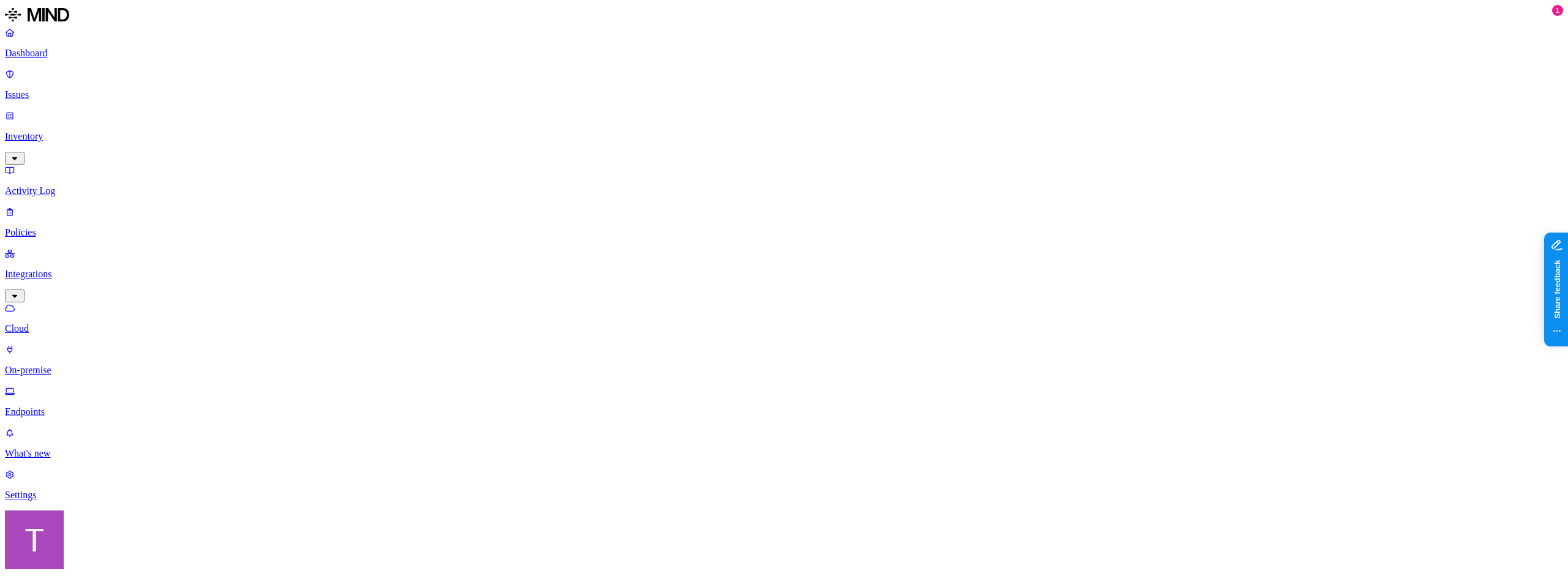
click at [61, 269] on p "Integrations" at bounding box center [784, 274] width 1559 height 11
click at [58, 248] on link "Integrations" at bounding box center [784, 274] width 1559 height 53
click at [54, 227] on p "Policies" at bounding box center [784, 232] width 1559 height 11
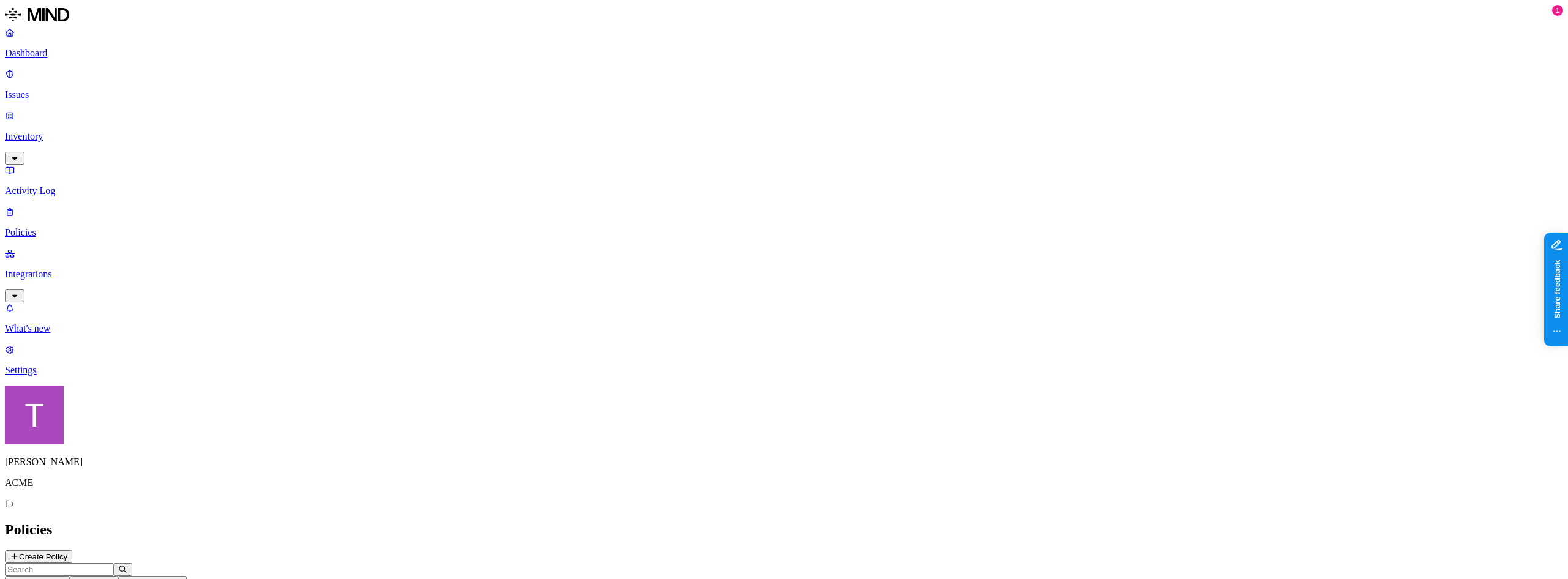
click at [55, 269] on p "Integrations" at bounding box center [784, 274] width 1559 height 11
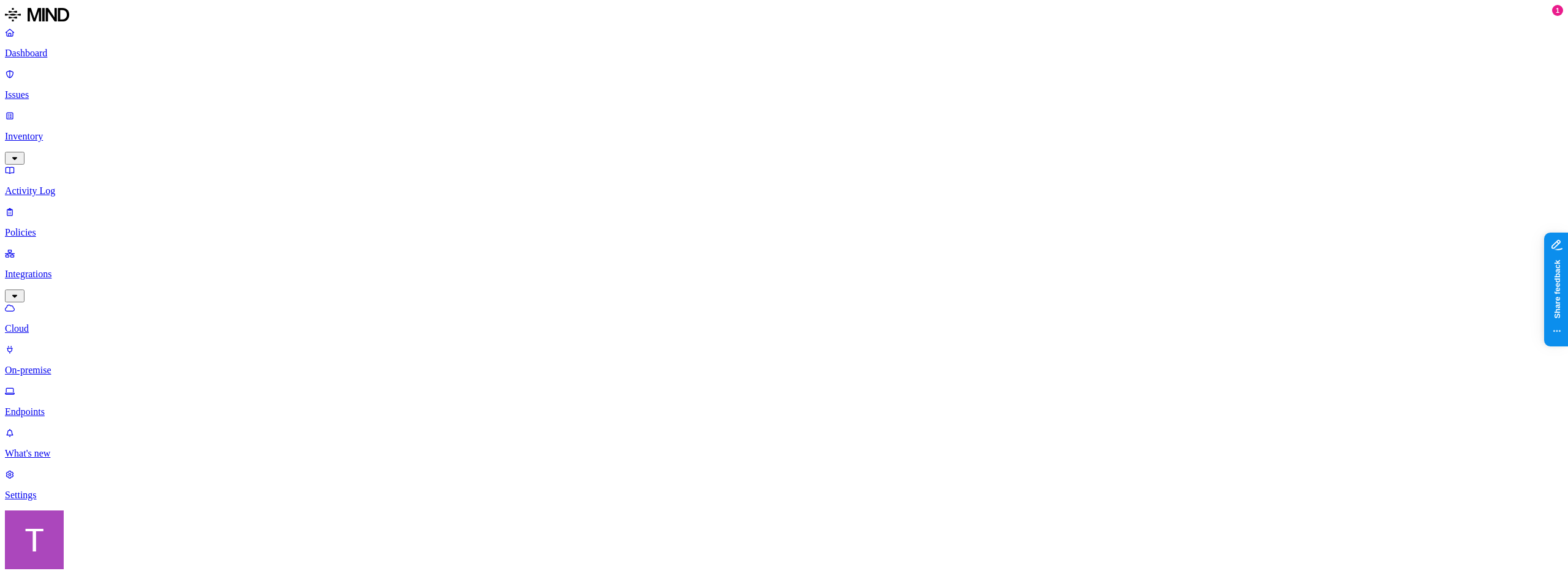
click at [54, 227] on p "Policies" at bounding box center [784, 232] width 1559 height 11
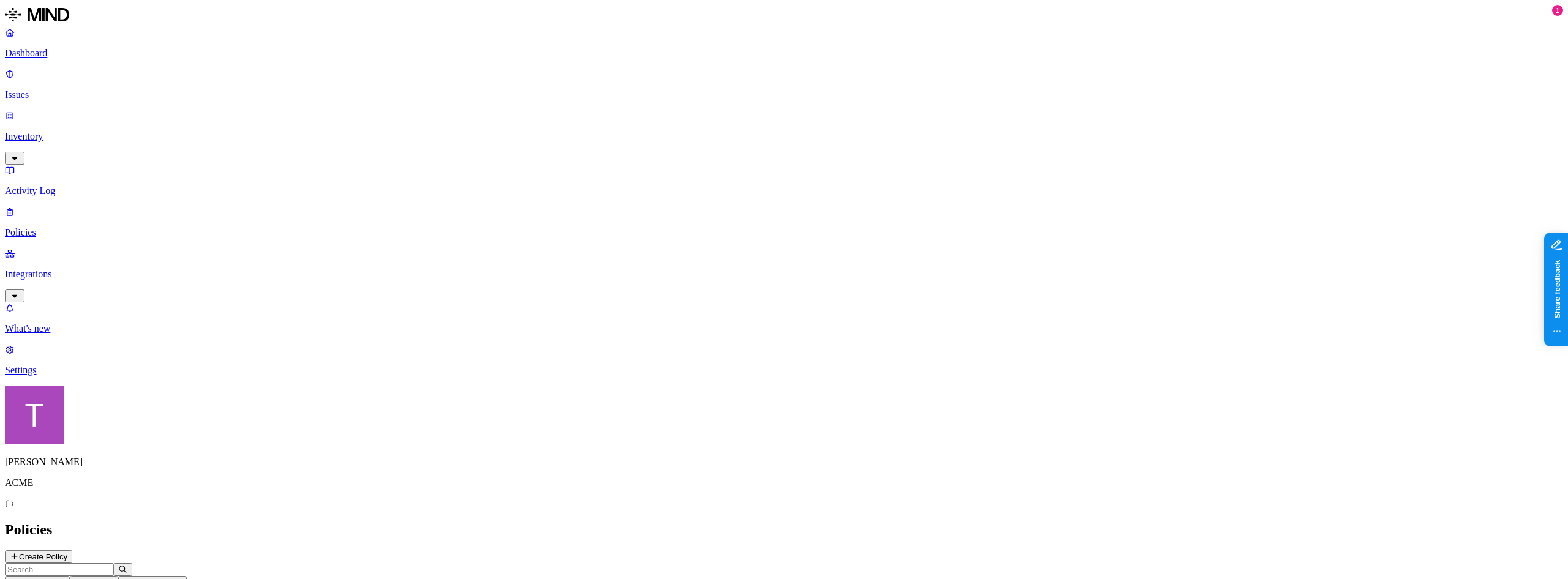
click at [61, 269] on p "Integrations" at bounding box center [784, 274] width 1559 height 11
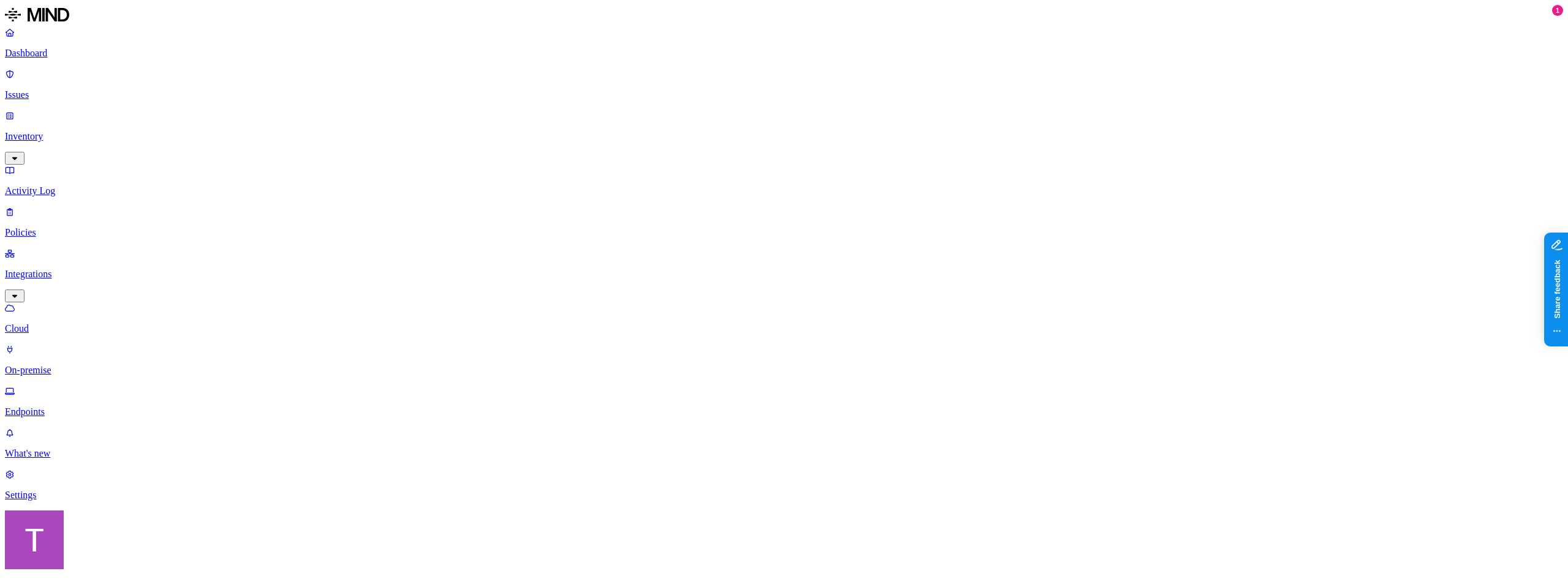
click at [56, 95] on p "Issues" at bounding box center [784, 95] width 1559 height 11
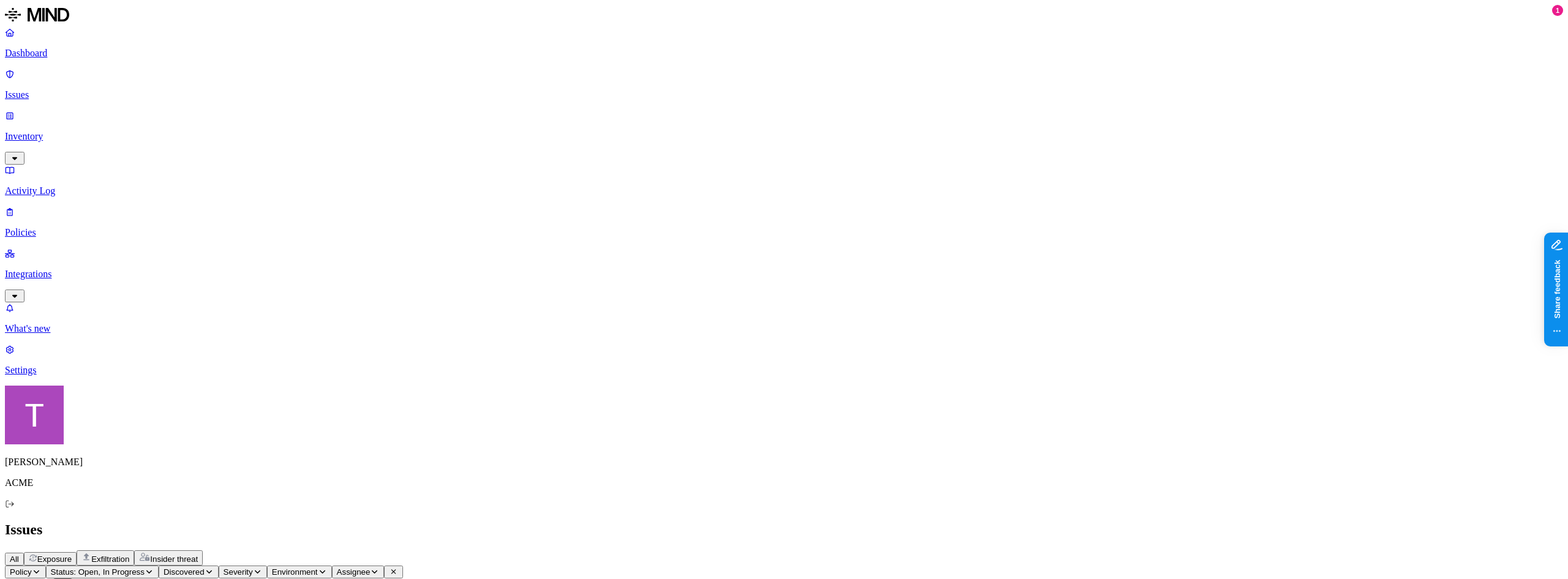
click at [46, 269] on p "Integrations" at bounding box center [784, 274] width 1559 height 11
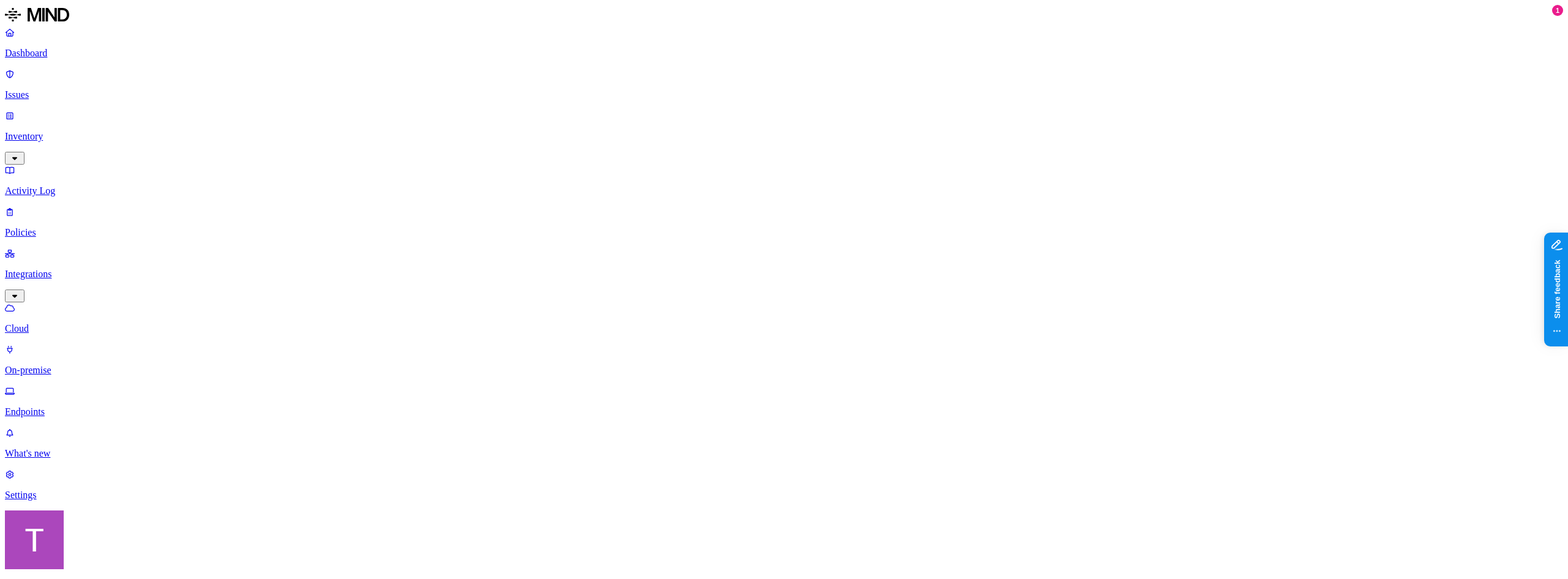
click at [53, 99] on p "Issues" at bounding box center [784, 95] width 1559 height 11
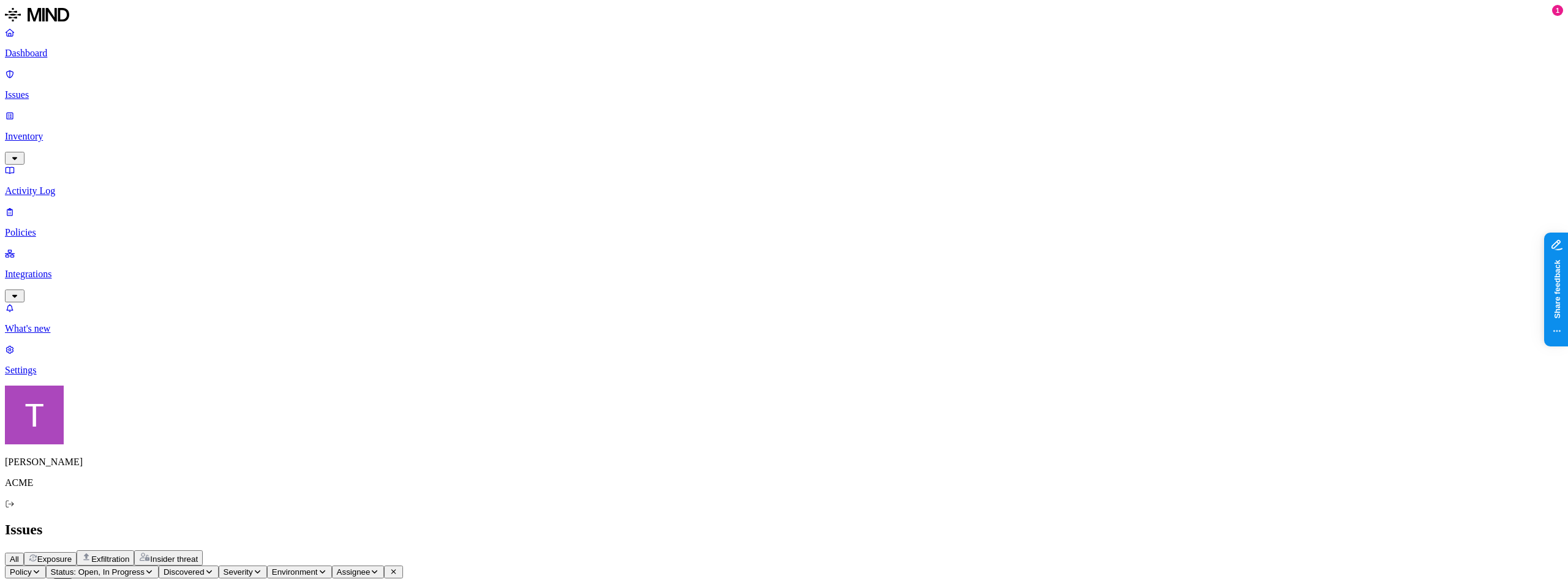
click at [69, 269] on p "Integrations" at bounding box center [784, 274] width 1559 height 11
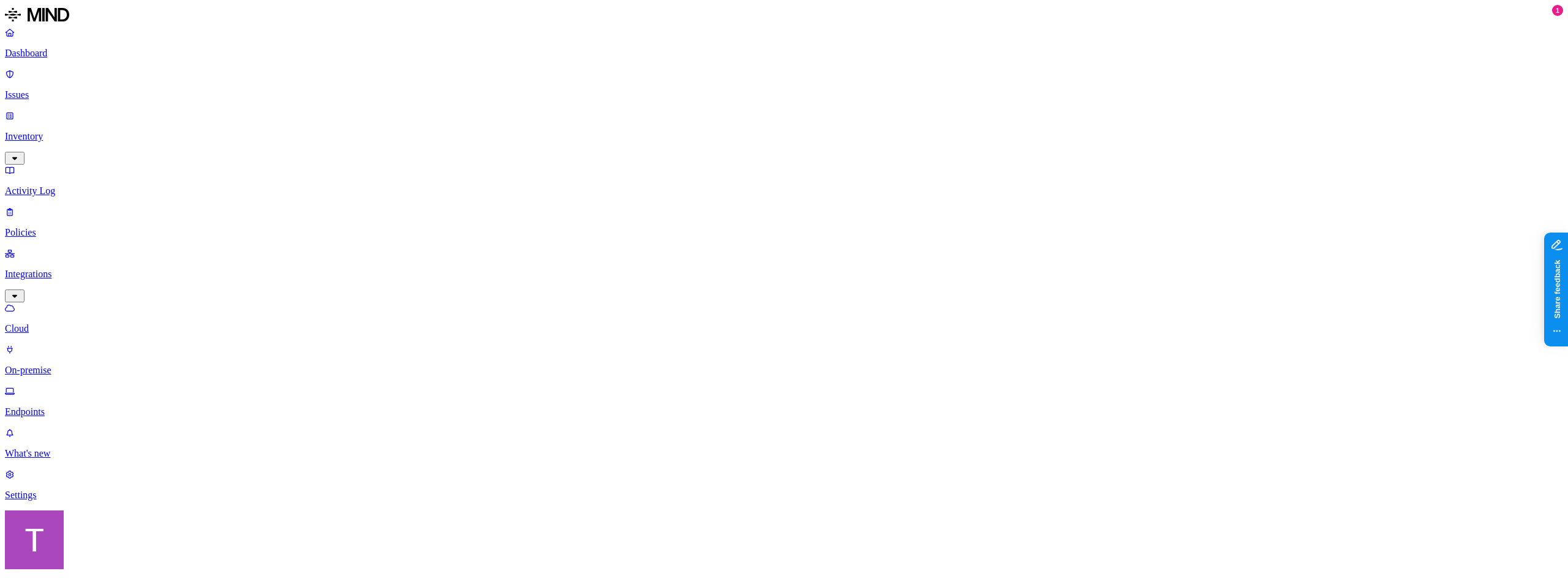
click at [60, 185] on p "Activity Log" at bounding box center [784, 191] width 1559 height 11
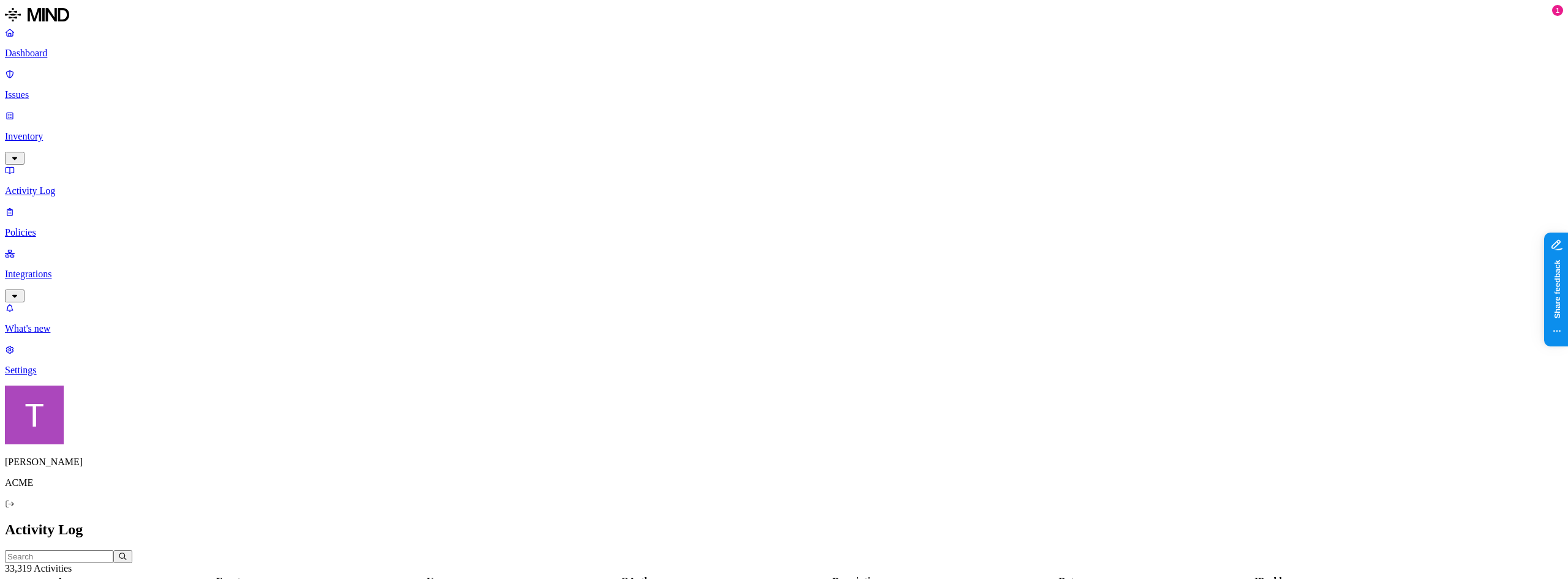
click at [59, 269] on p "Integrations" at bounding box center [784, 274] width 1559 height 11
